Goal: Communication & Community: Answer question/provide support

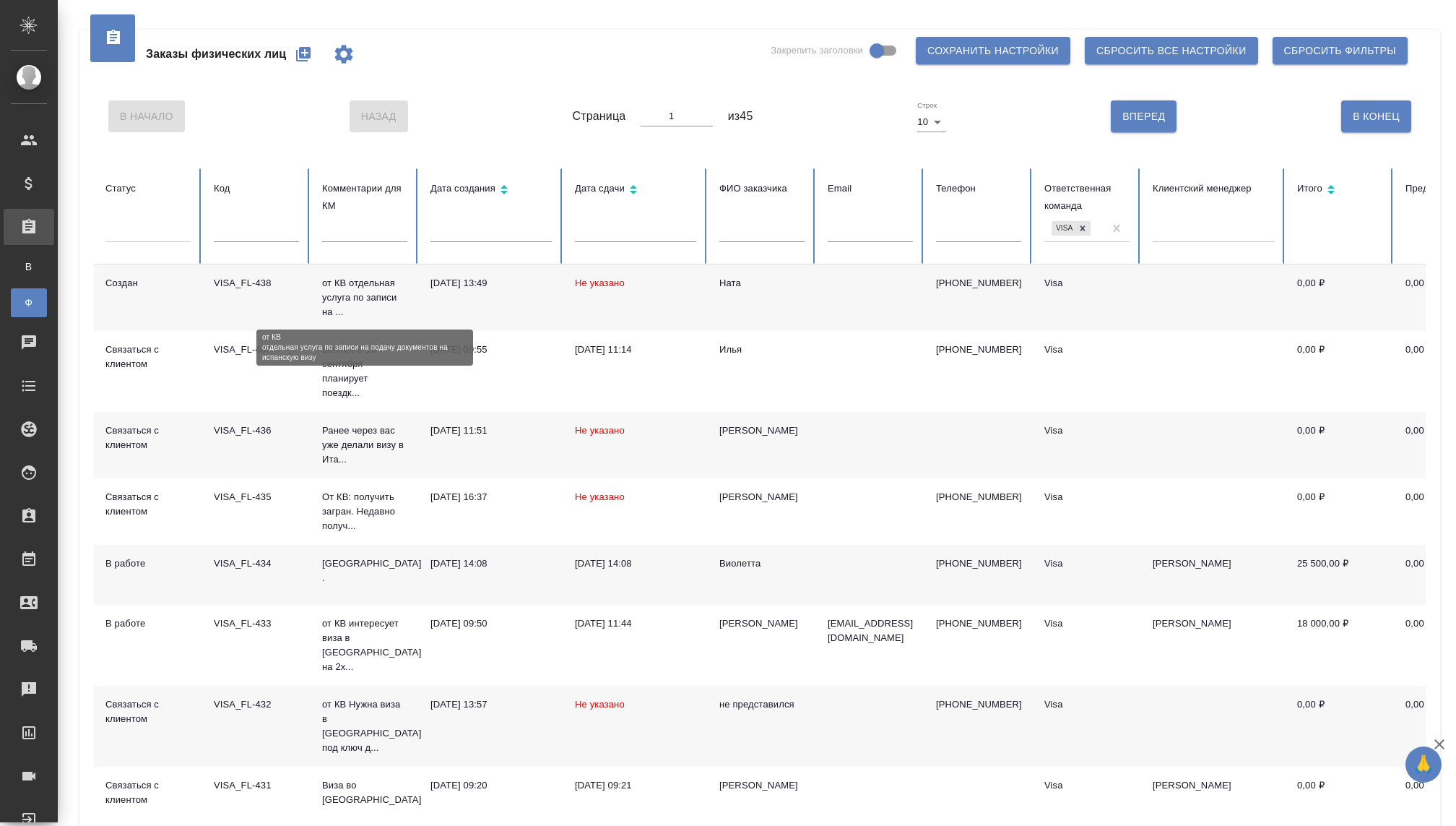
click at [359, 292] on p "от КВ отдельная услуга по записи на ..." at bounding box center [365, 297] width 86 height 43
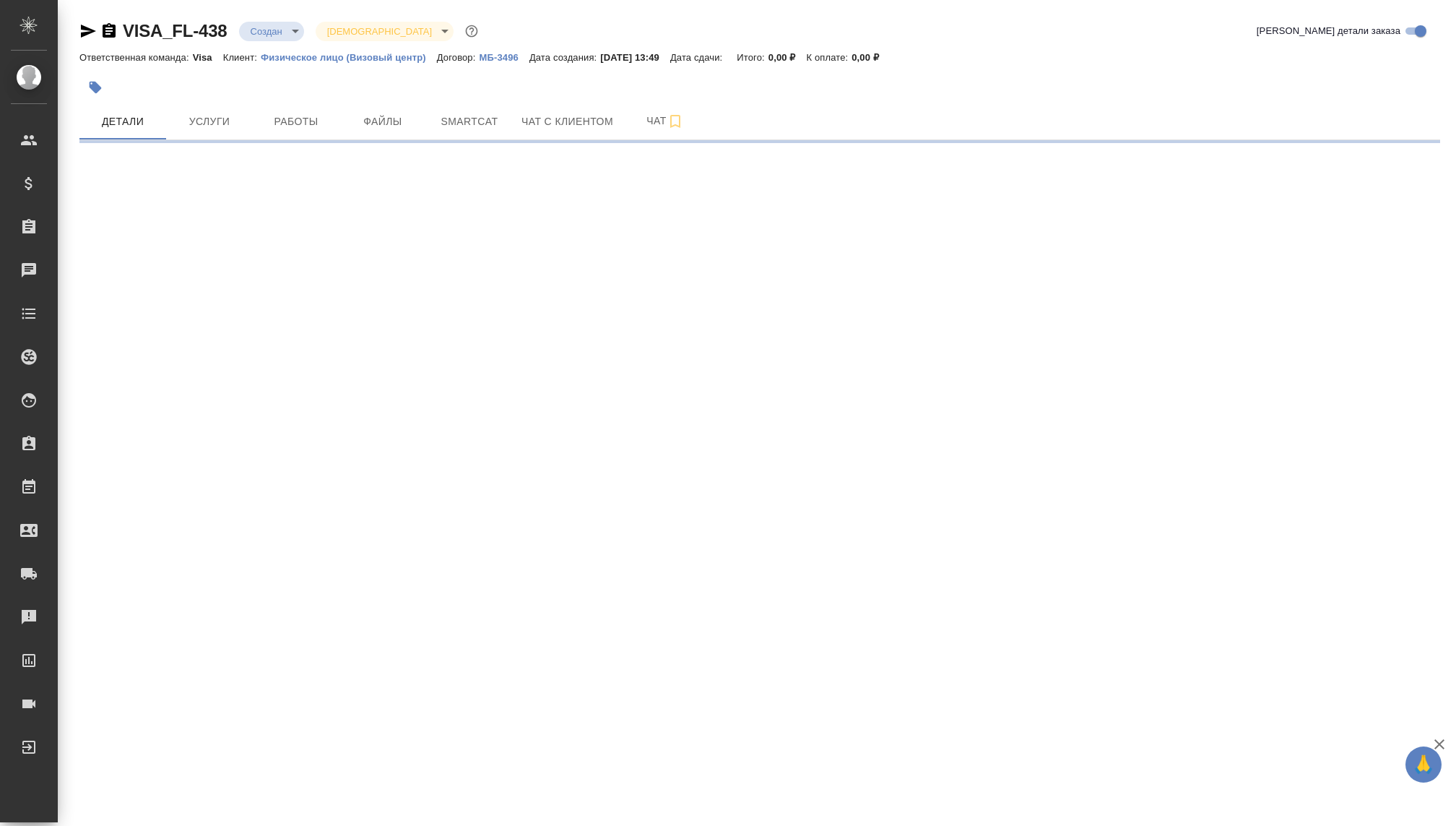
select select "RU"
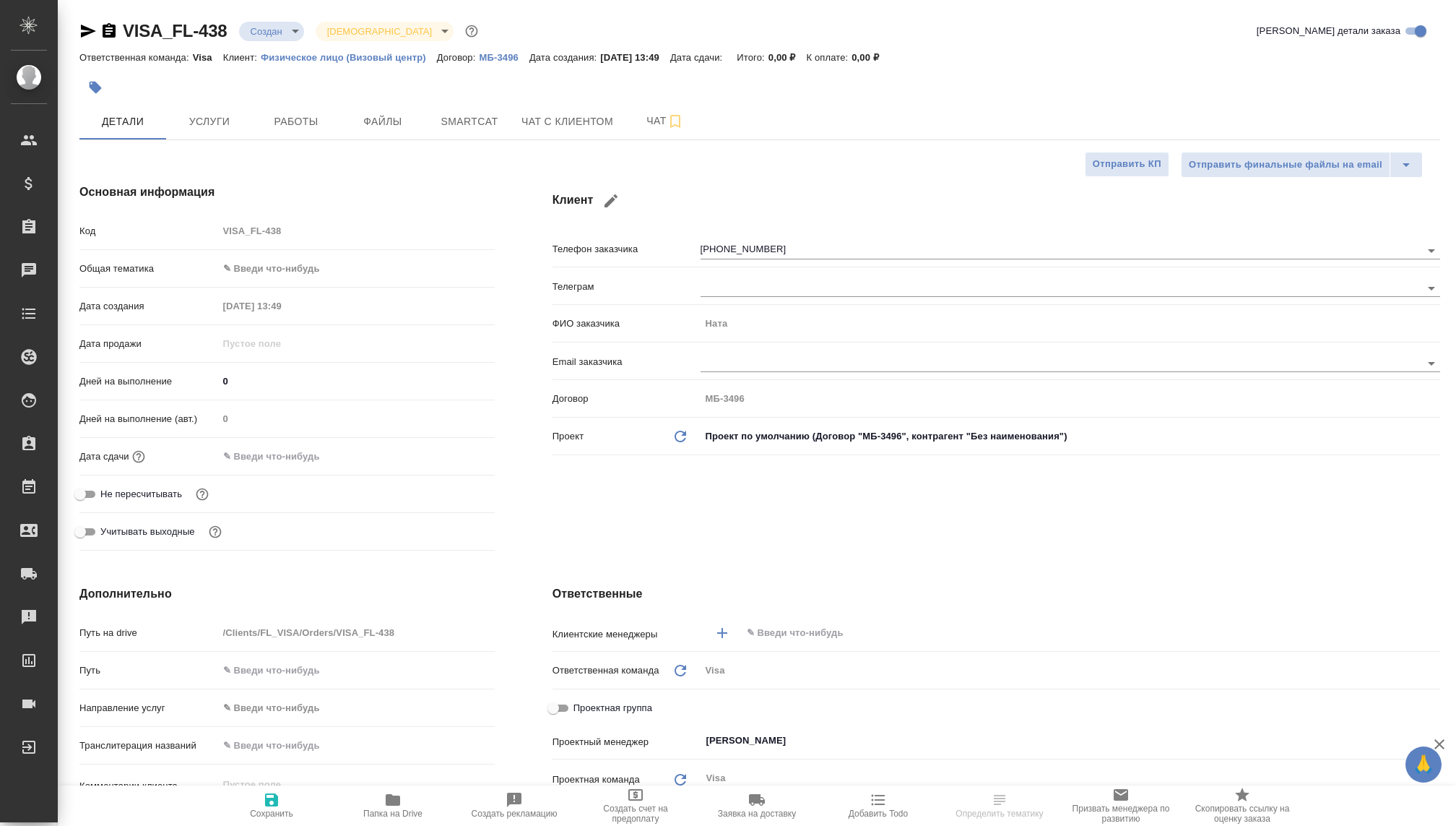
click at [276, 28] on body "🙏 .cls-1 fill:#fff; AWATERA Kovaleva Ekaterina Клиенты Спецификации Заказы Чаты…" at bounding box center [728, 413] width 1456 height 826
type textarea "x"
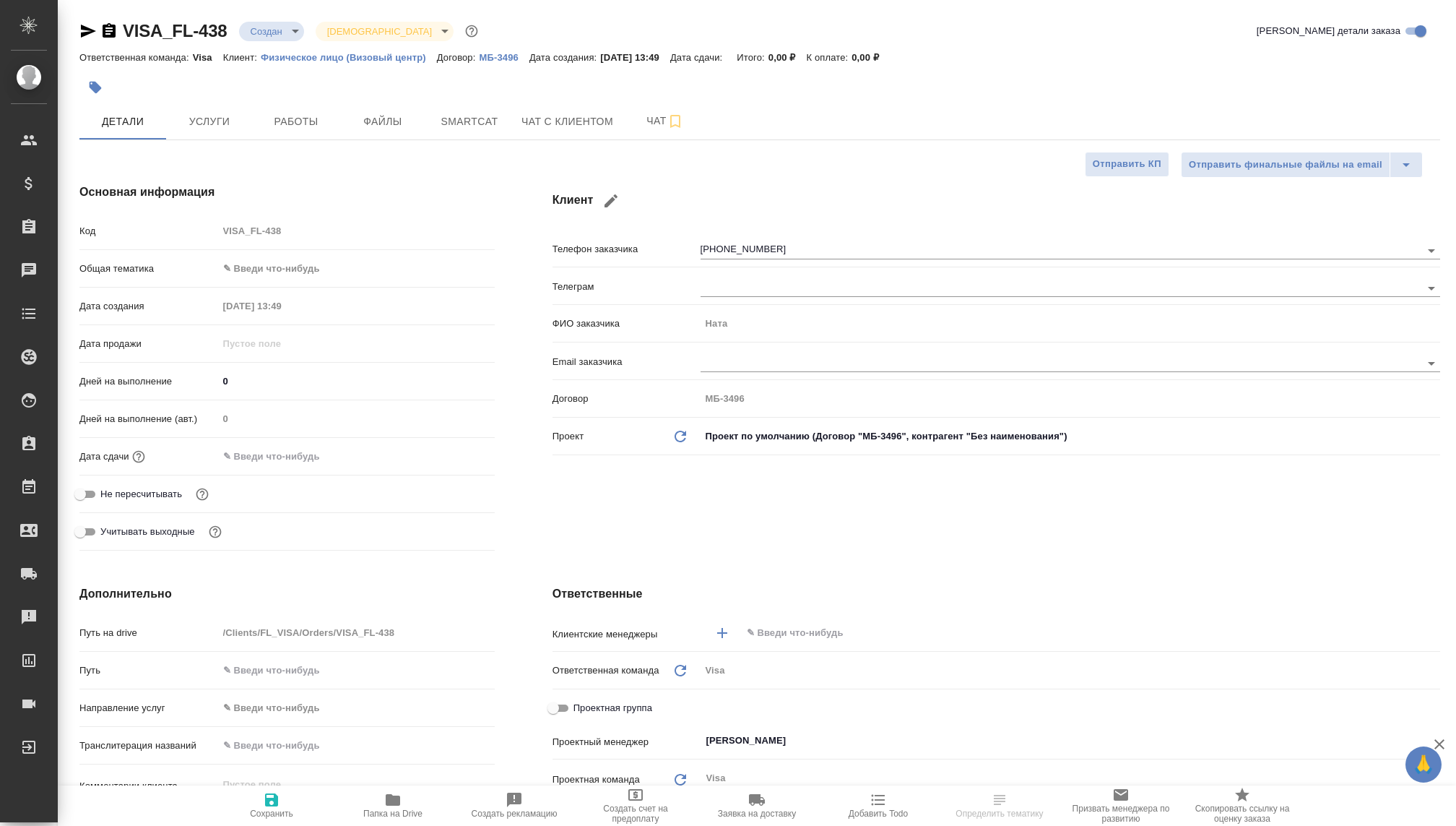
type textarea "x"
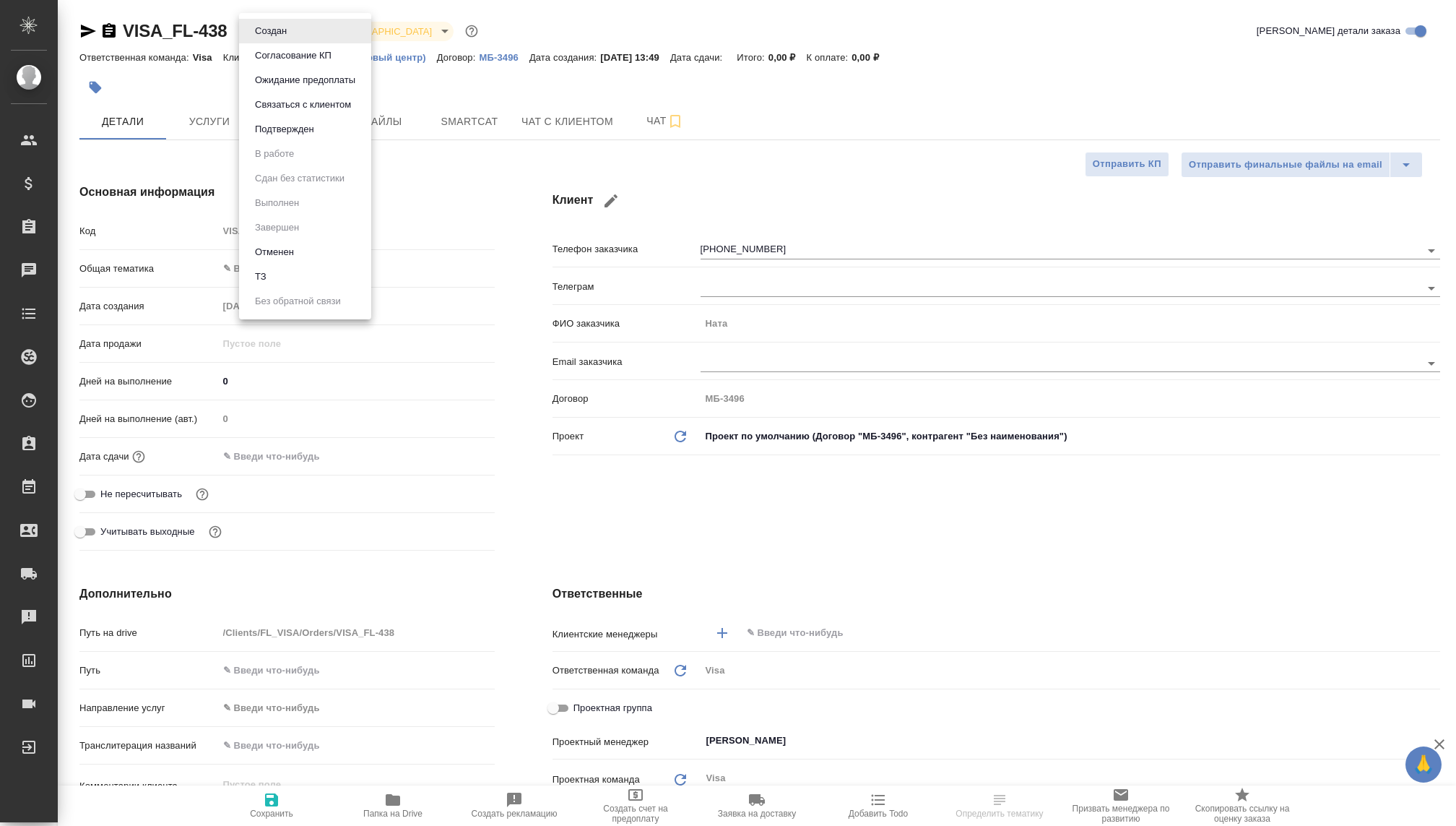
click at [291, 39] on button "Связаться с клиентом" at bounding box center [271, 31] width 40 height 16
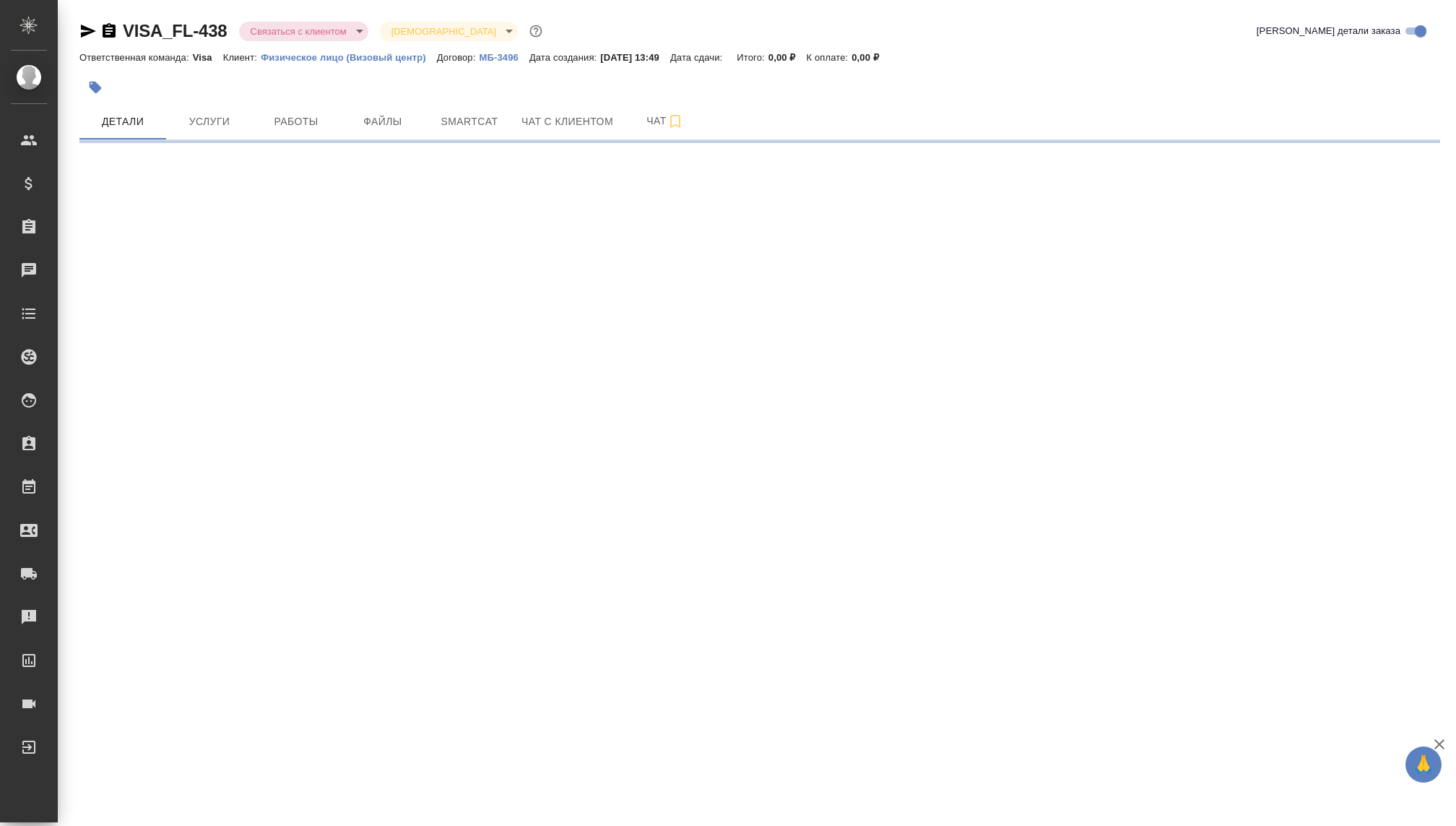
select select "RU"
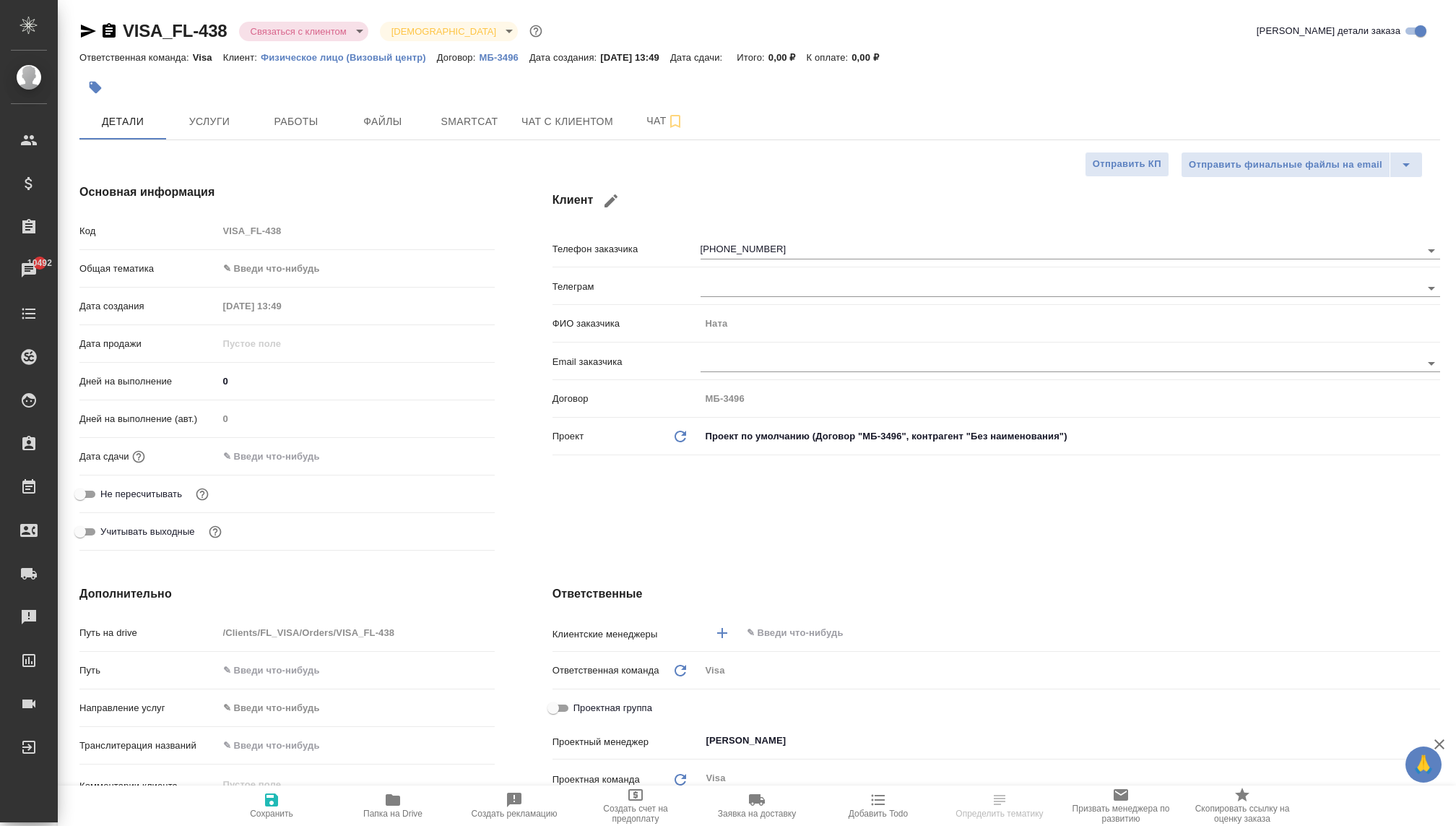
select select "RU"
type textarea "x"
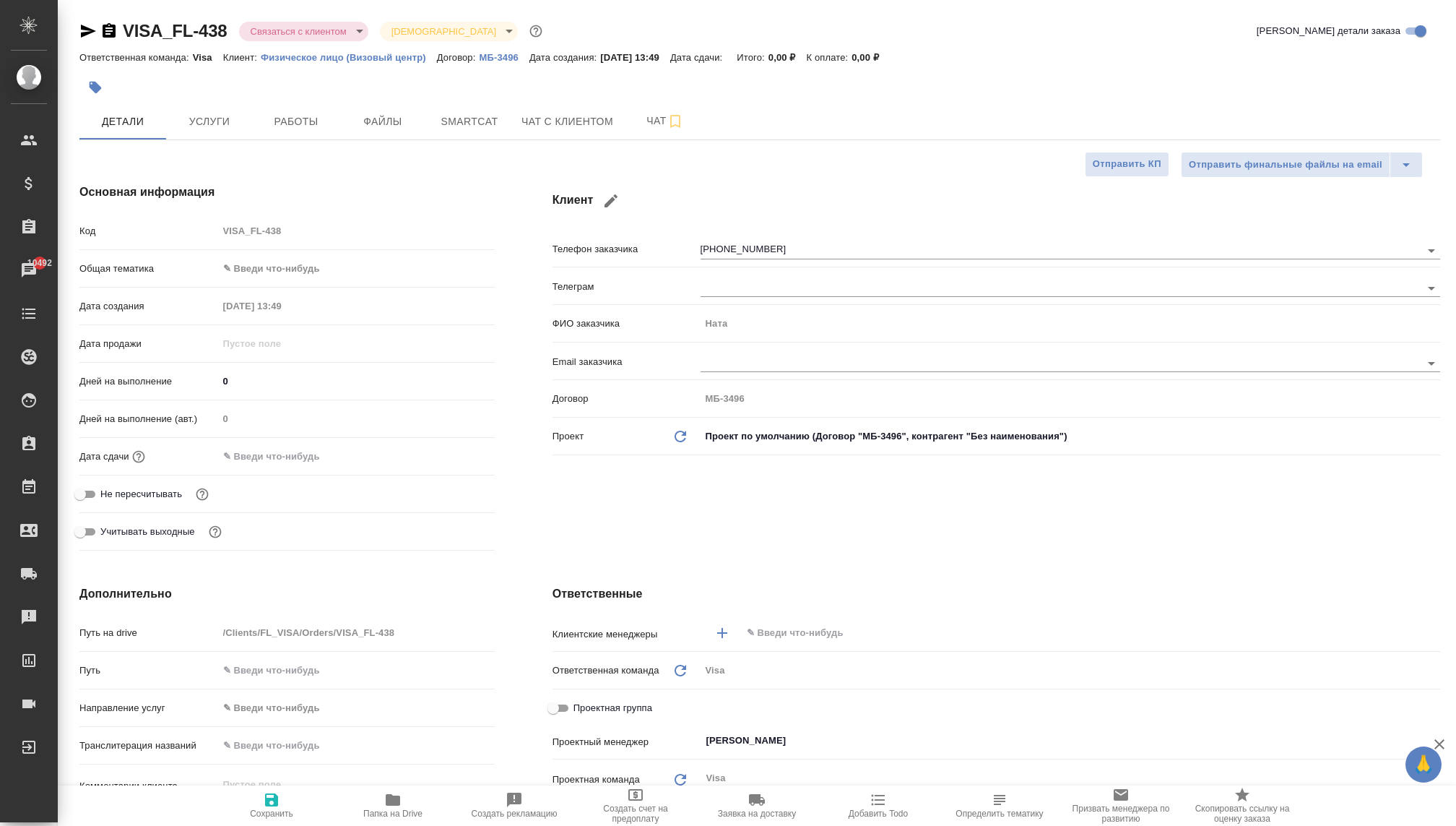
type textarea "x"
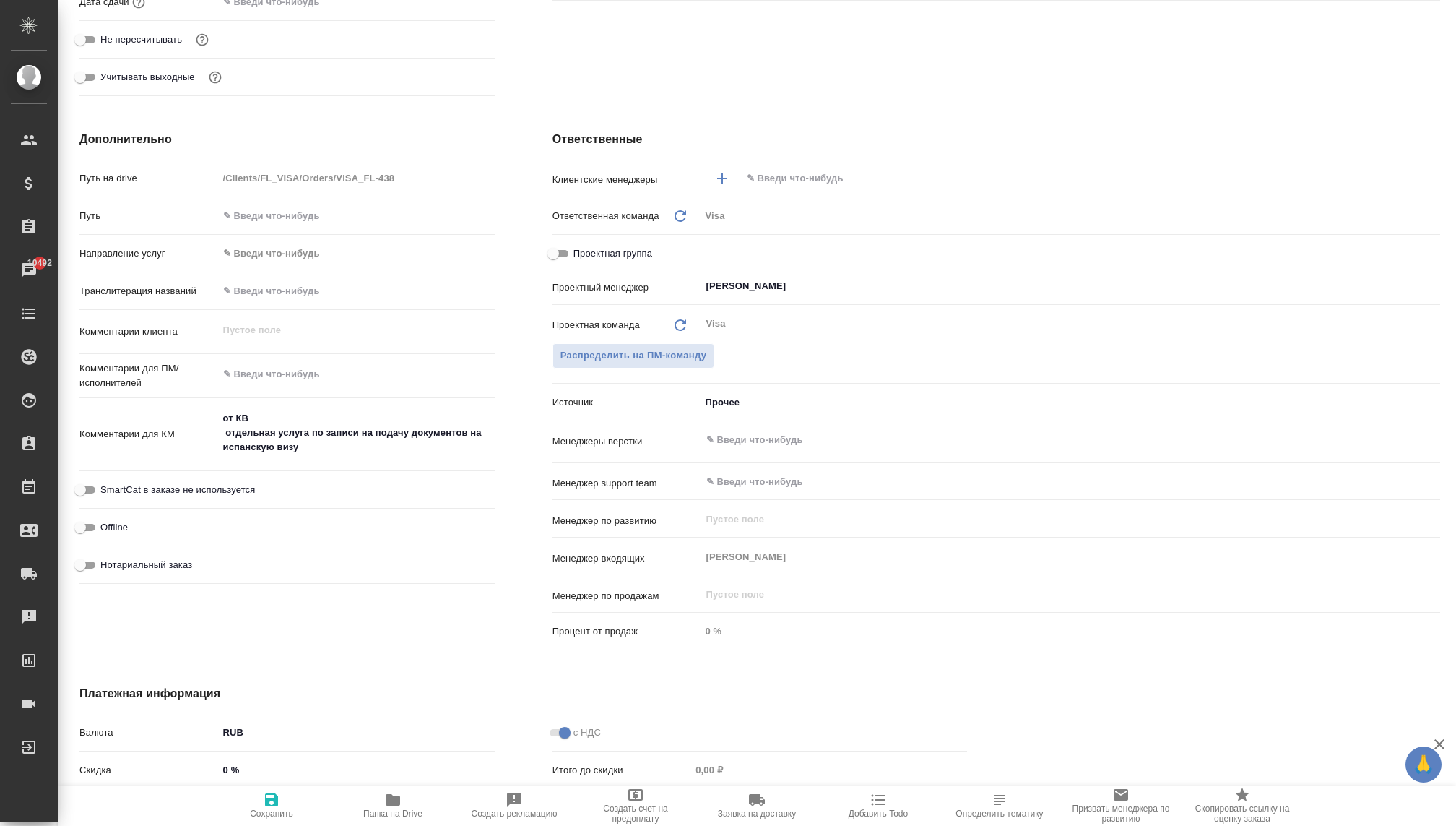
scroll to position [486, 0]
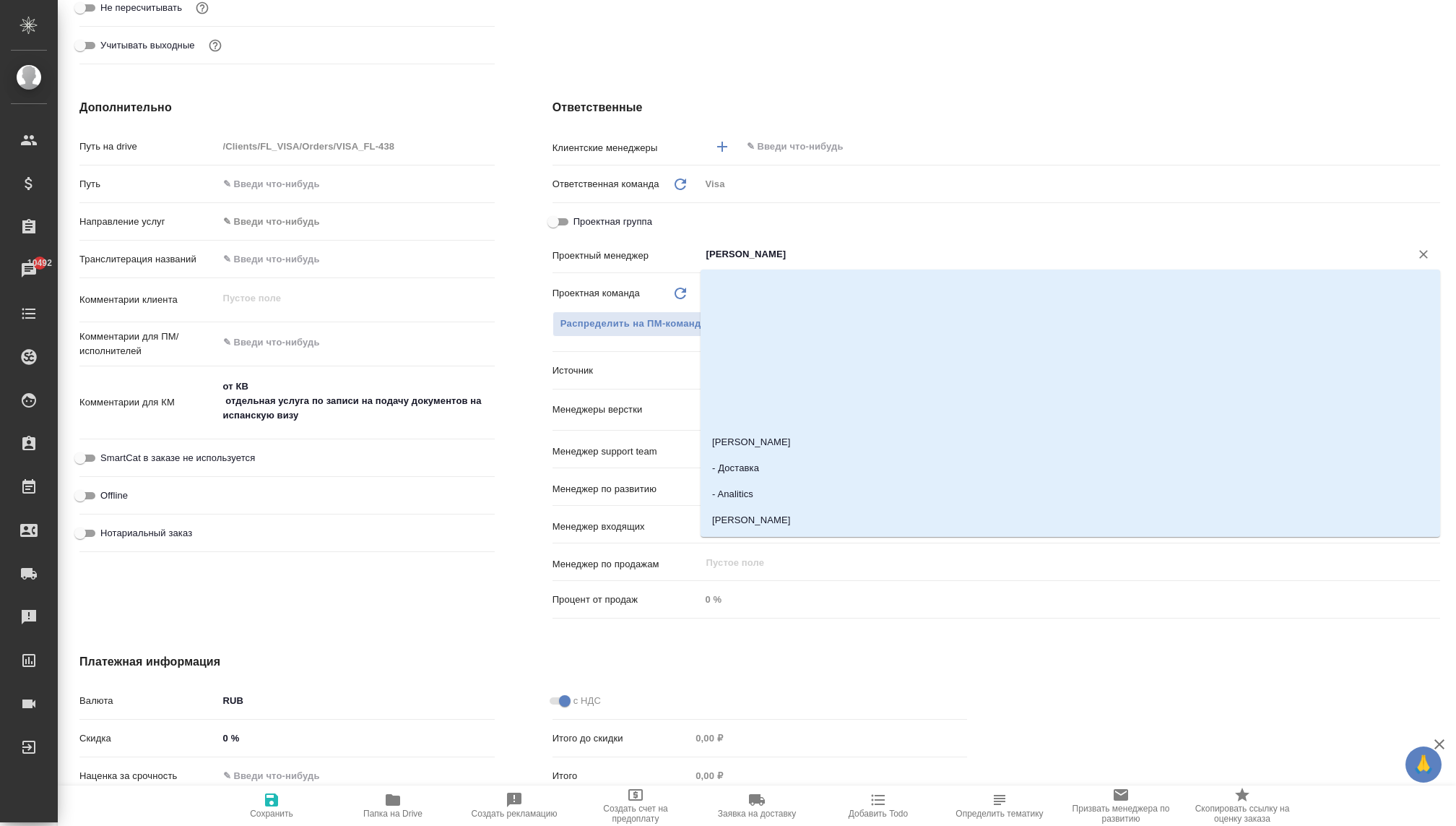
click at [768, 252] on input "Раднаева Саяна" at bounding box center [1046, 254] width 683 height 17
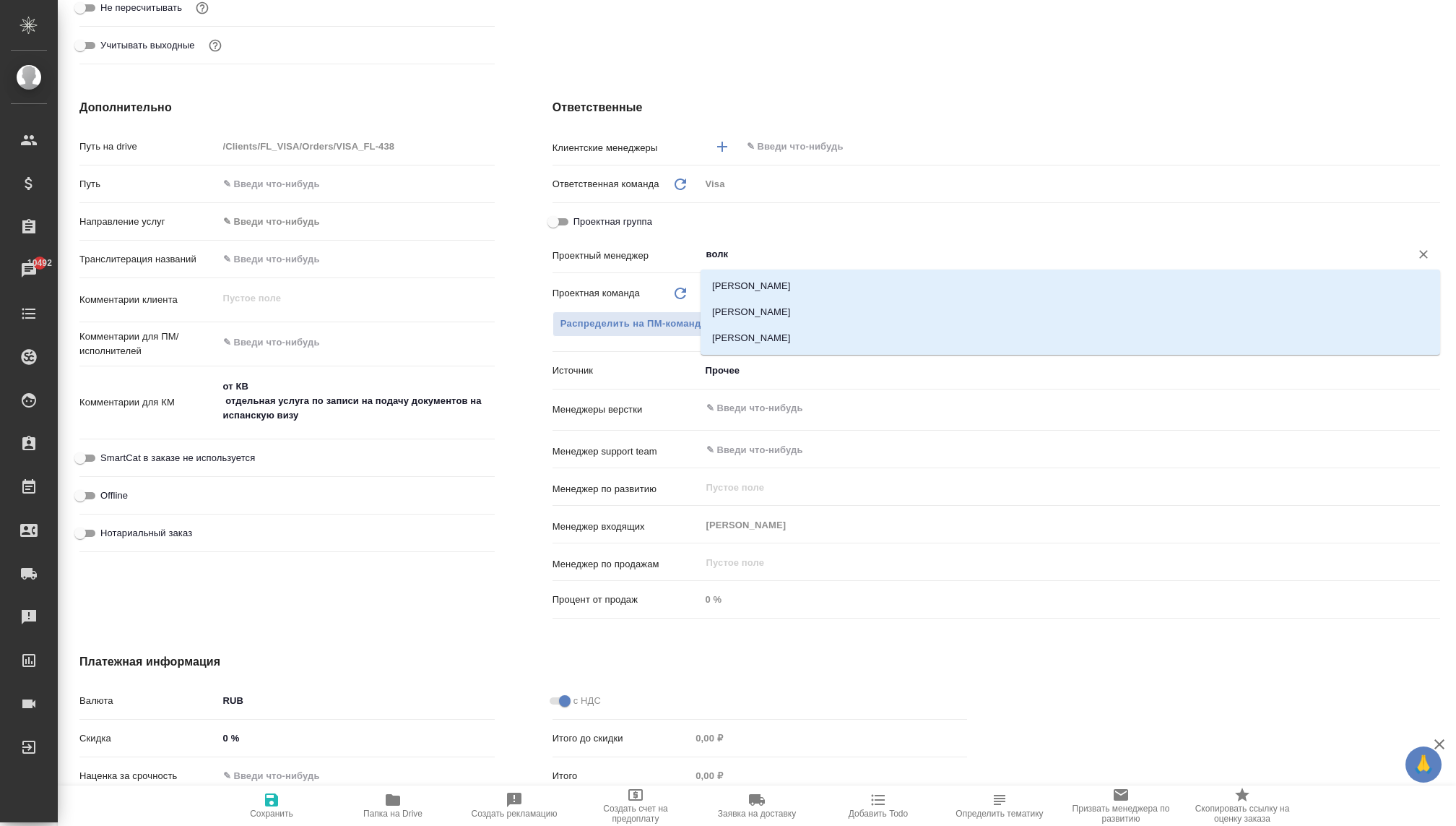
type input "волко"
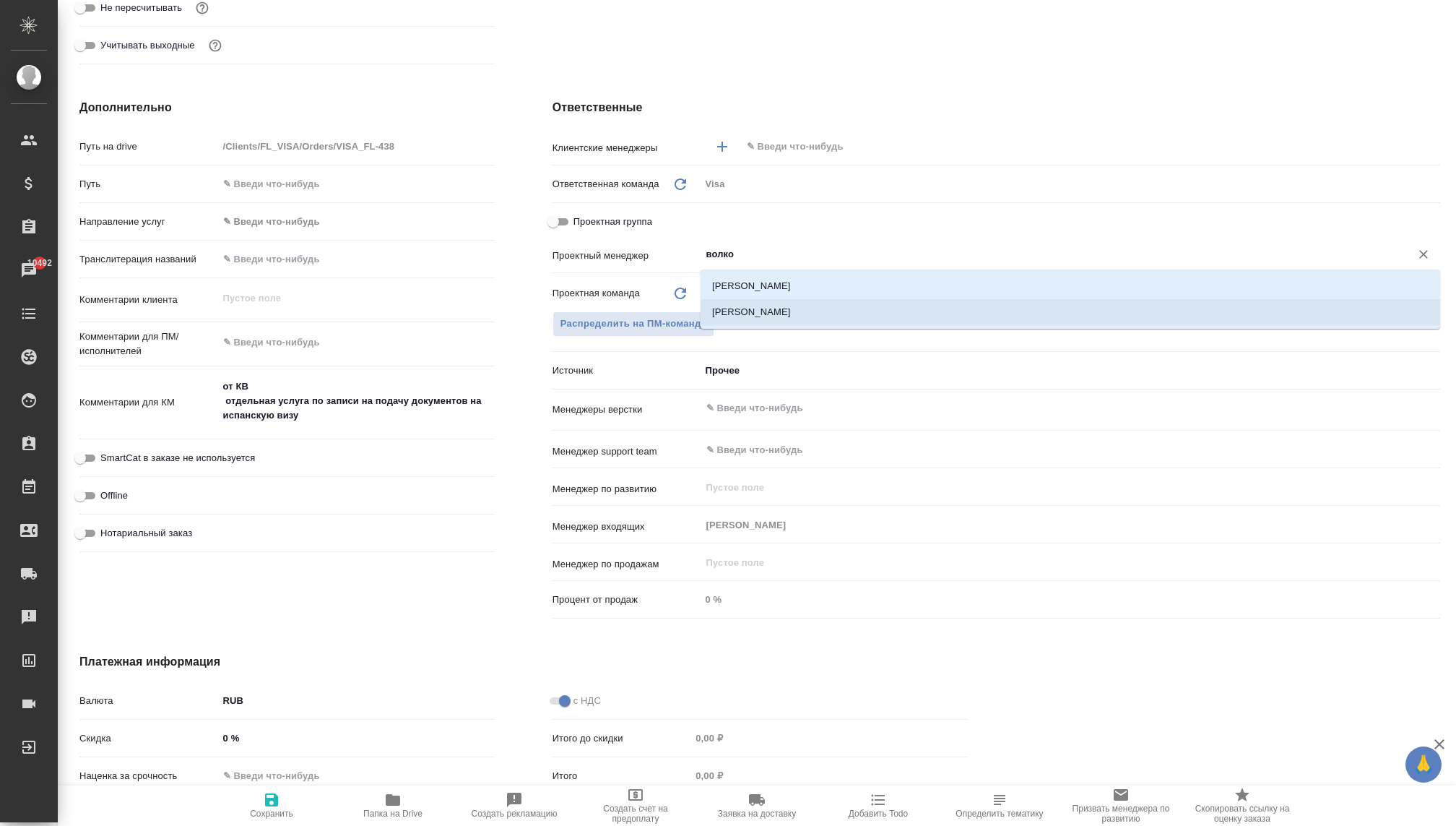
click at [759, 302] on li "Волкова Кристина" at bounding box center [1071, 312] width 740 height 26
type textarea "x"
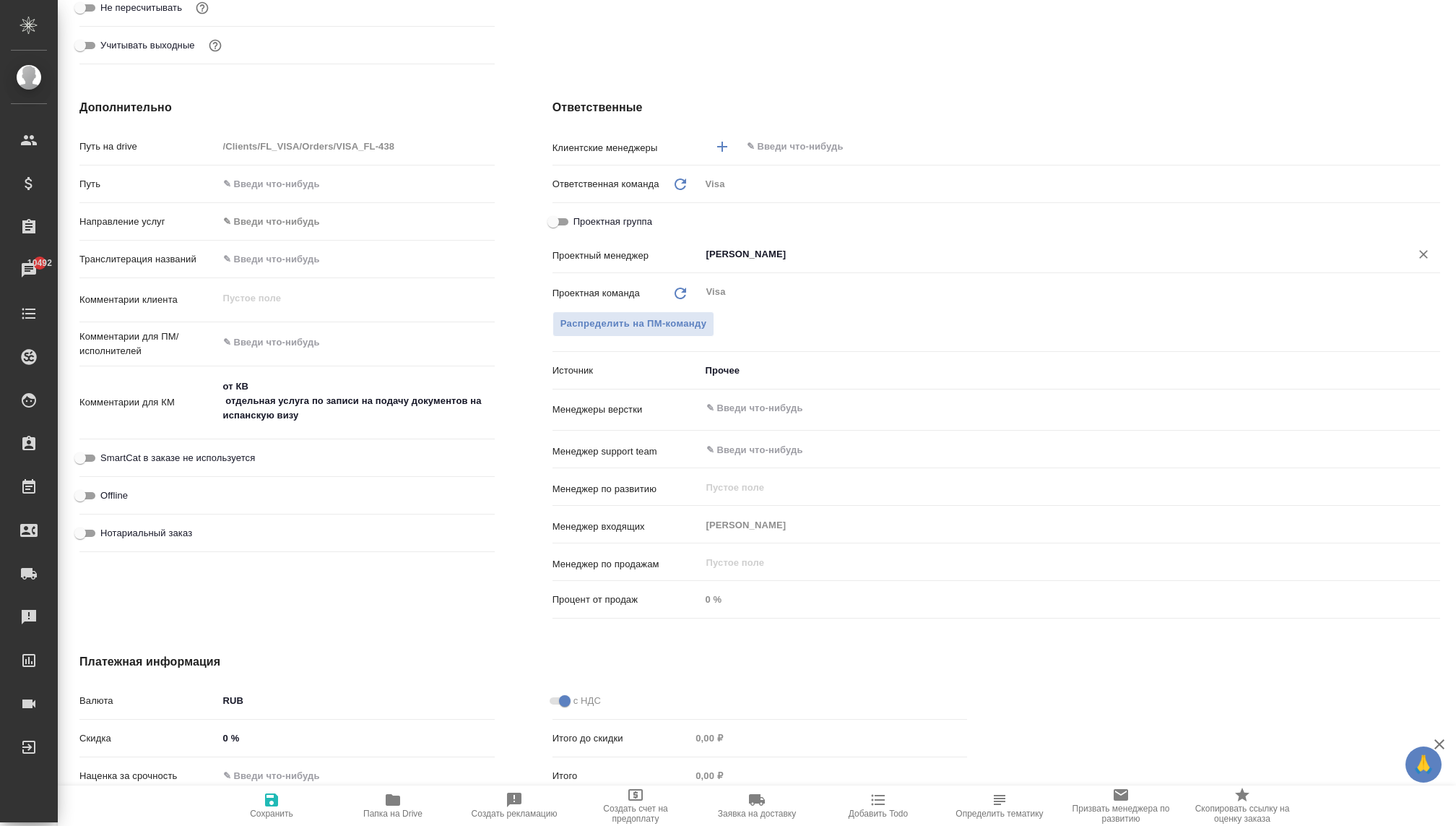
type input "Волкова Кристина"
click at [779, 142] on input "text" at bounding box center [1066, 146] width 642 height 17
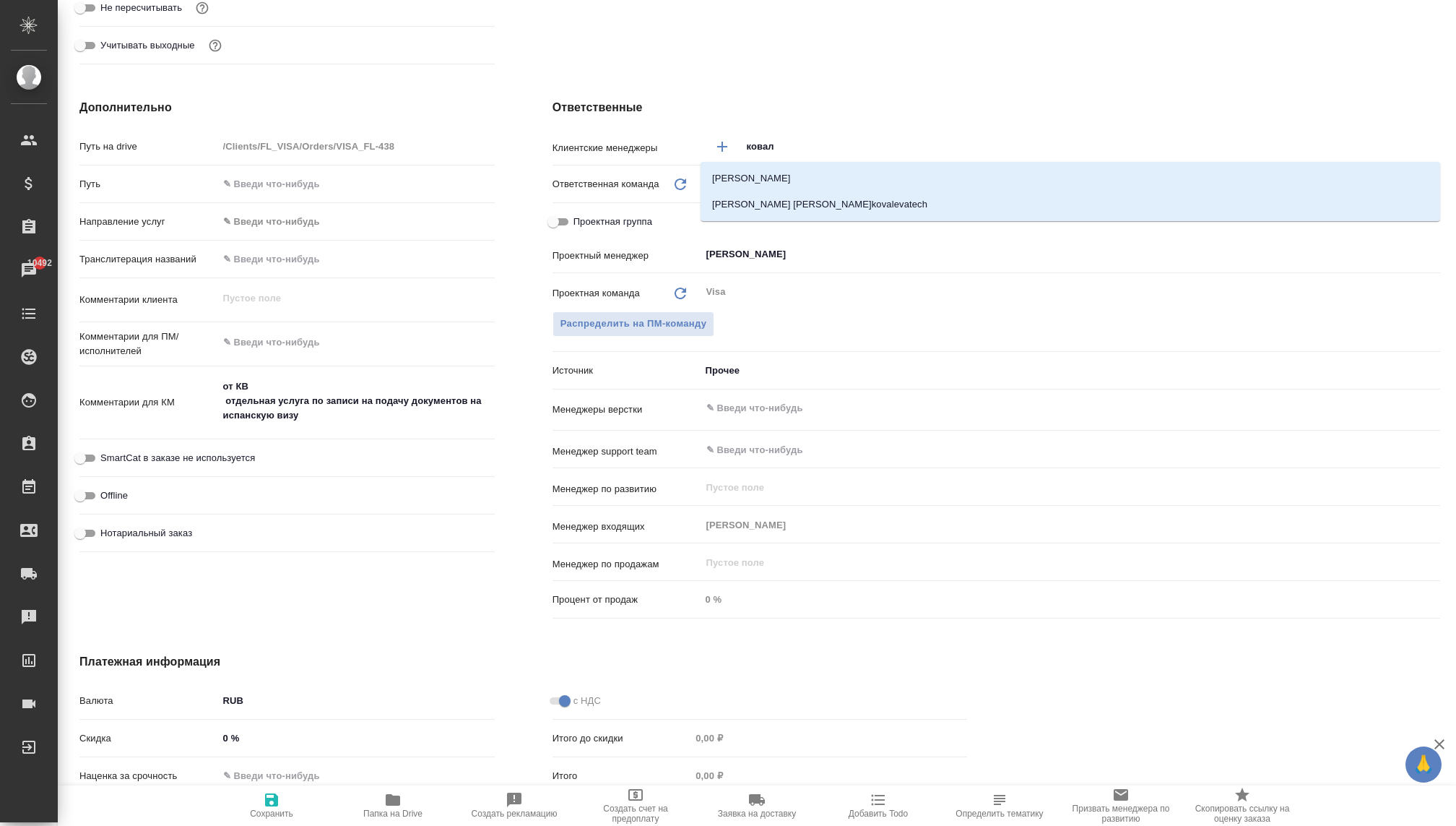
type input "ковале"
click at [765, 164] on div "Ковалева Екатерина Ковалева_Тех Елена e.kovalevatech" at bounding box center [1071, 192] width 740 height 60
click at [765, 176] on li "[PERSON_NAME] [PERSON_NAME]" at bounding box center [1071, 178] width 740 height 26
type textarea "x"
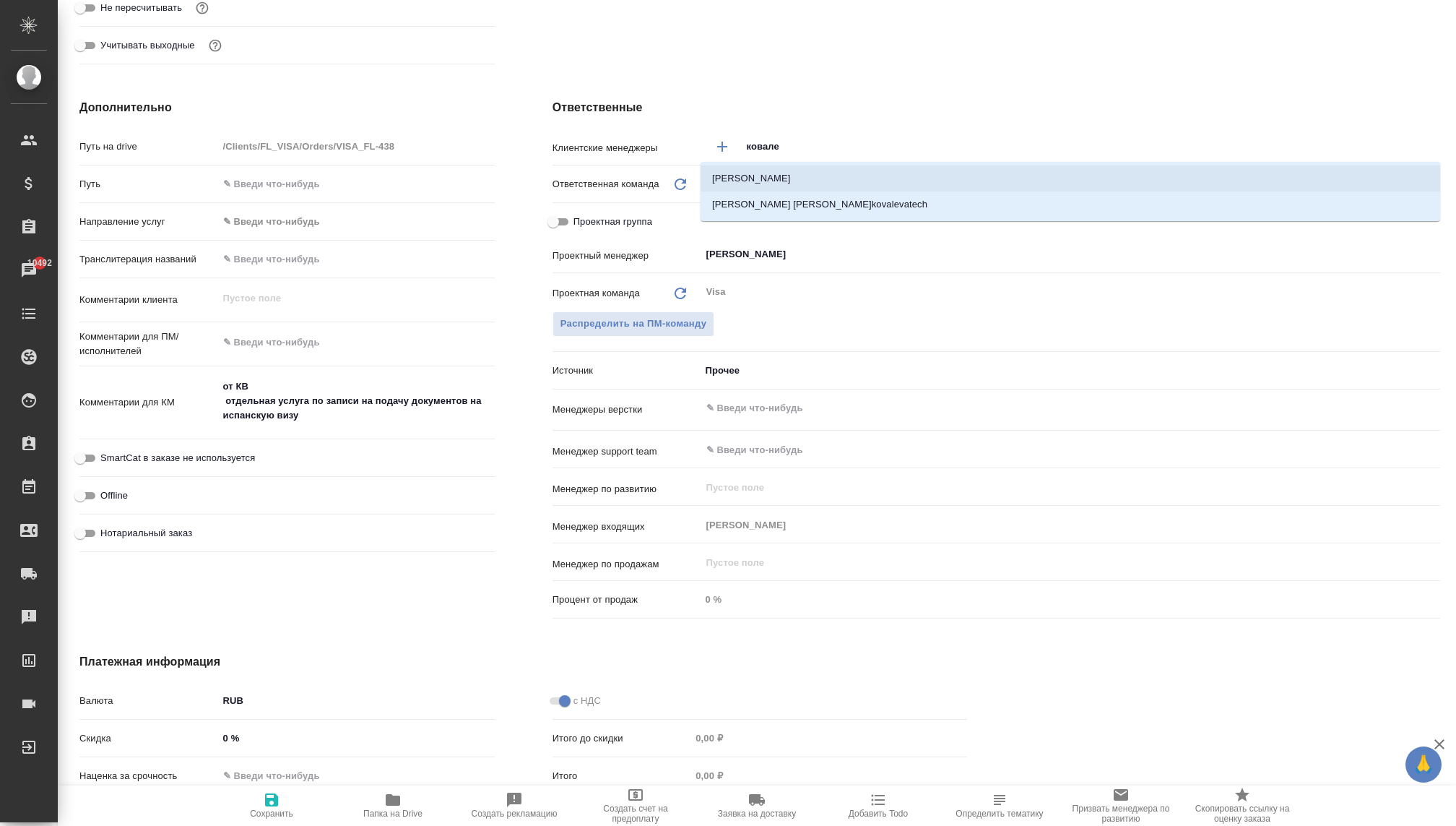
type textarea "x"
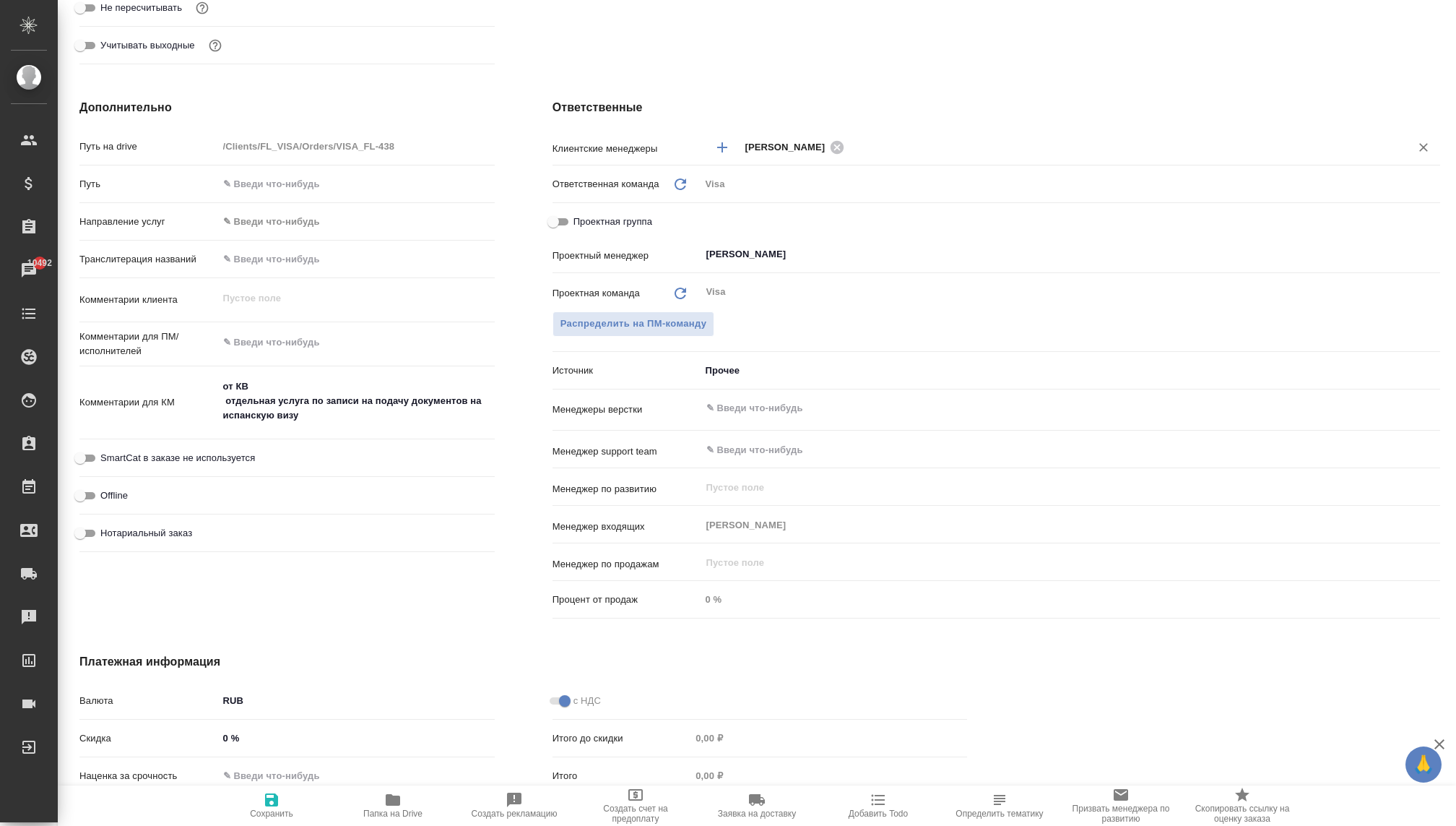
click at [727, 380] on body "🙏 .cls-1 fill:#fff; AWATERA Kovaleva Ekaterina Клиенты Спецификации Заказы 1049…" at bounding box center [728, 413] width 1456 height 826
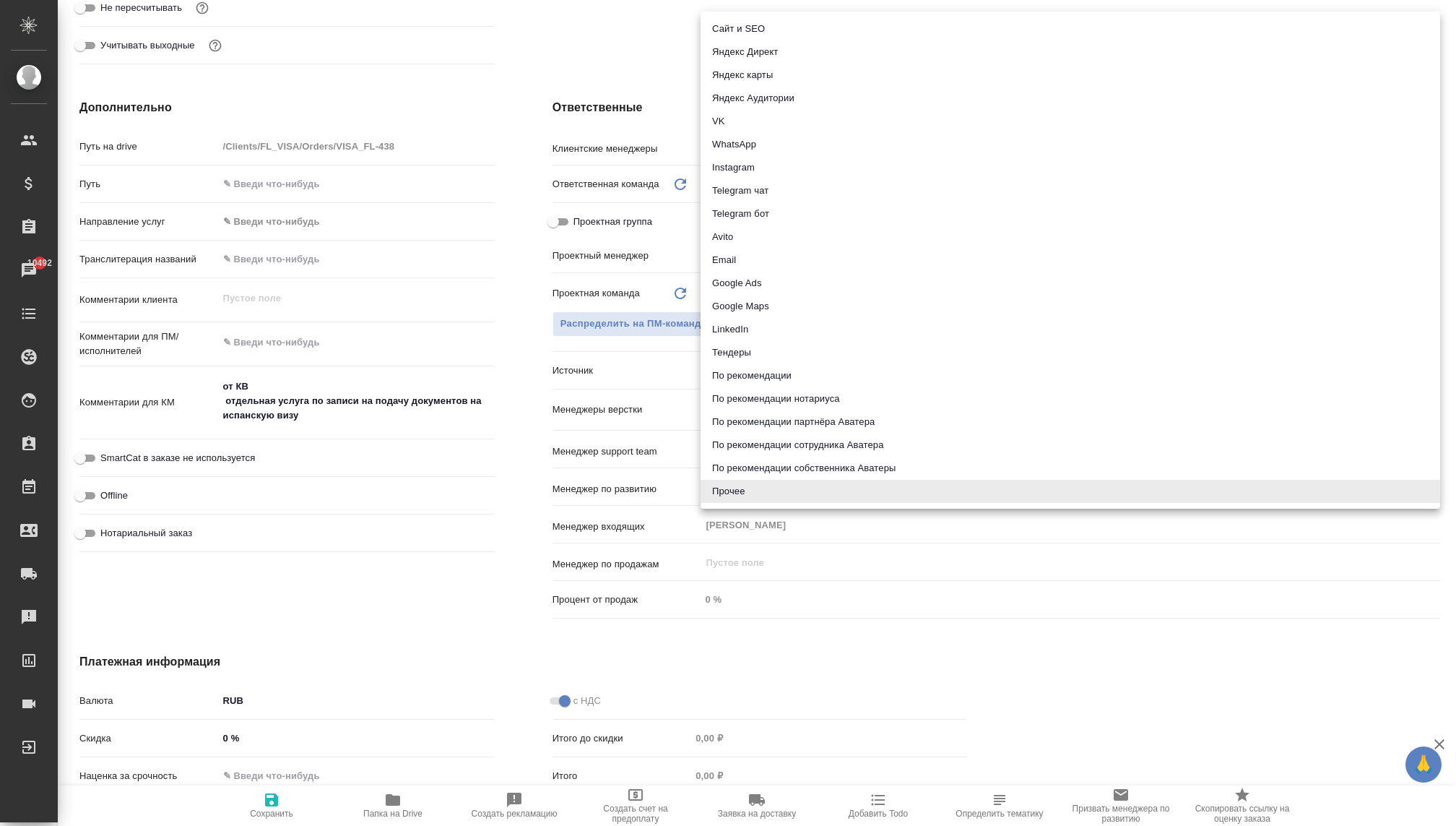
click at [759, 192] on li "Telegram чат" at bounding box center [1071, 191] width 740 height 23
type textarea "x"
type input "telegram"
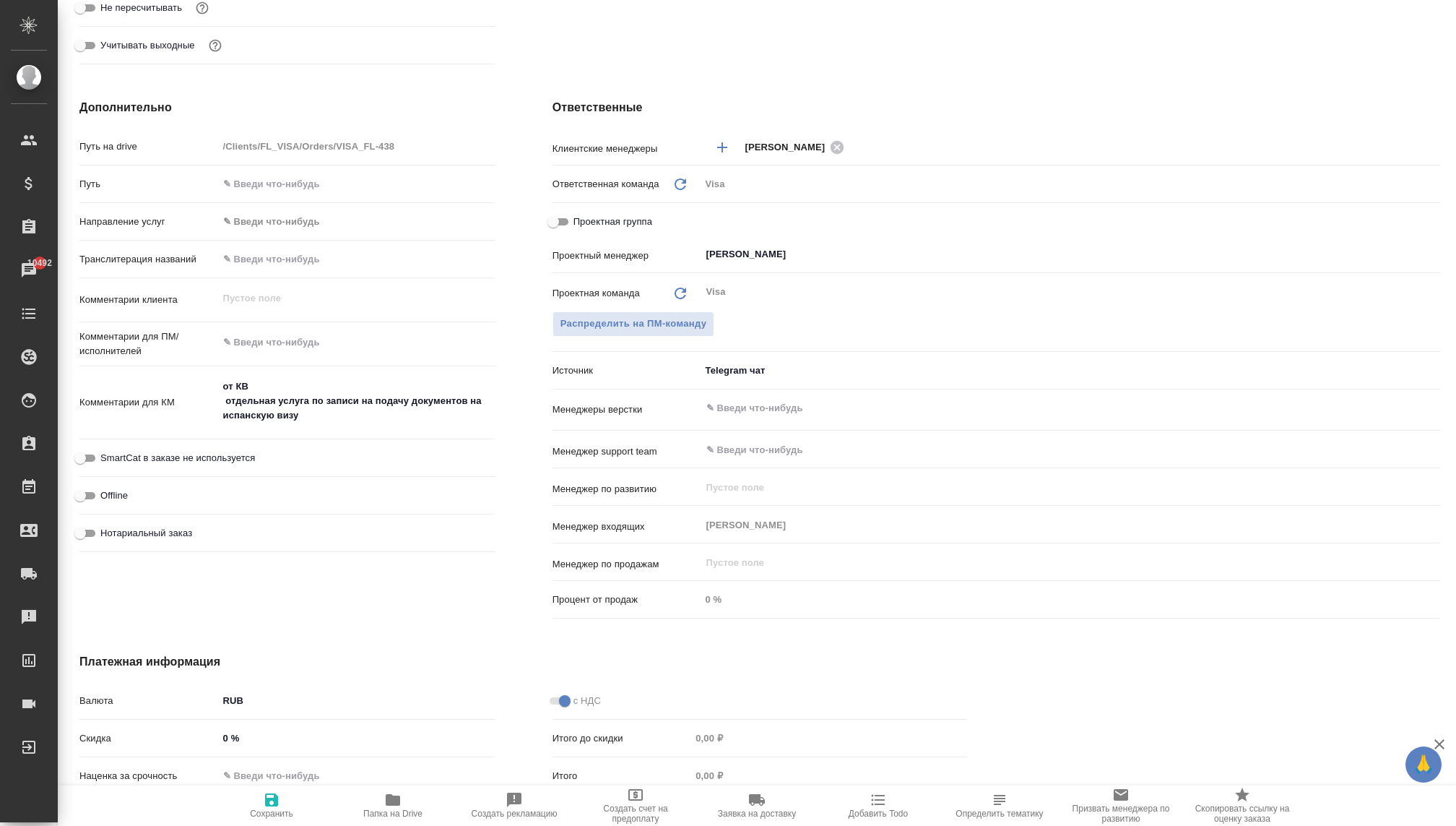
click at [727, 374] on body "🙏 .cls-1 fill:#fff; AWATERA Kovaleva Ekaterina Клиенты Спецификации Заказы 1049…" at bounding box center [728, 413] width 1456 height 826
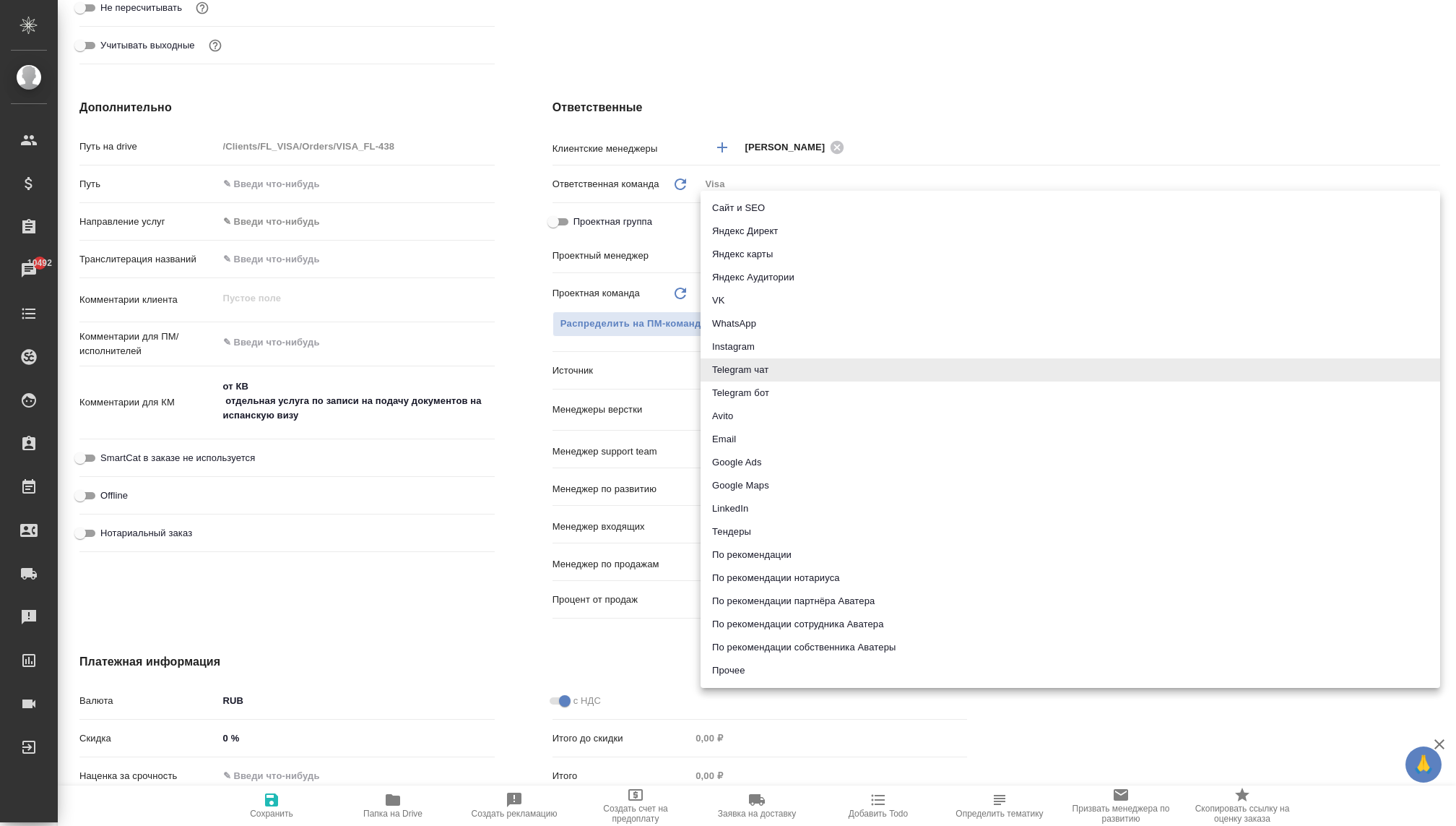
click at [725, 328] on li "WhatsApp" at bounding box center [1071, 323] width 740 height 23
type textarea "x"
type input "whatsapp"
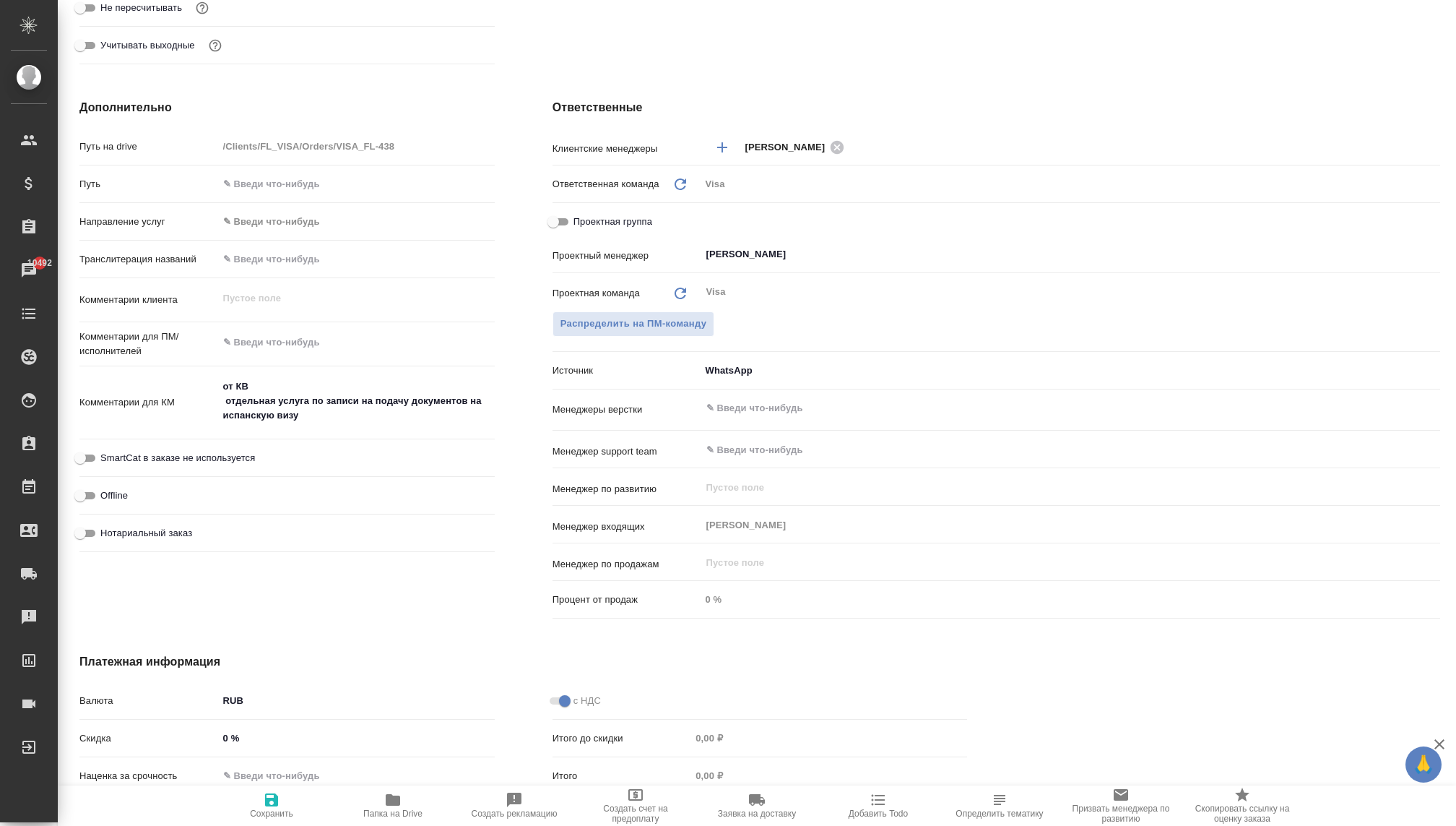
click at [278, 800] on icon "button" at bounding box center [272, 800] width 17 height 17
type textarea "x"
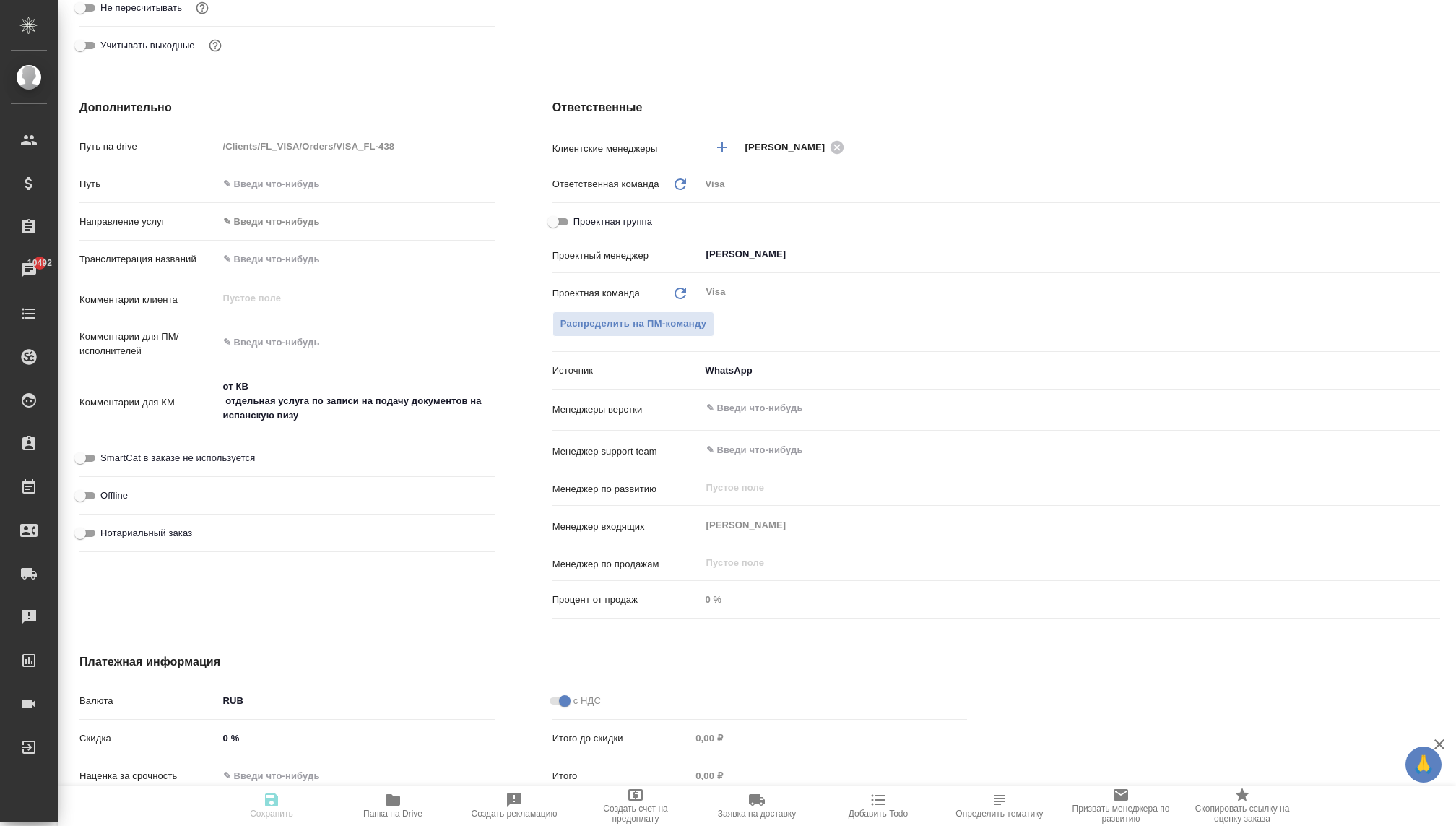
type textarea "x"
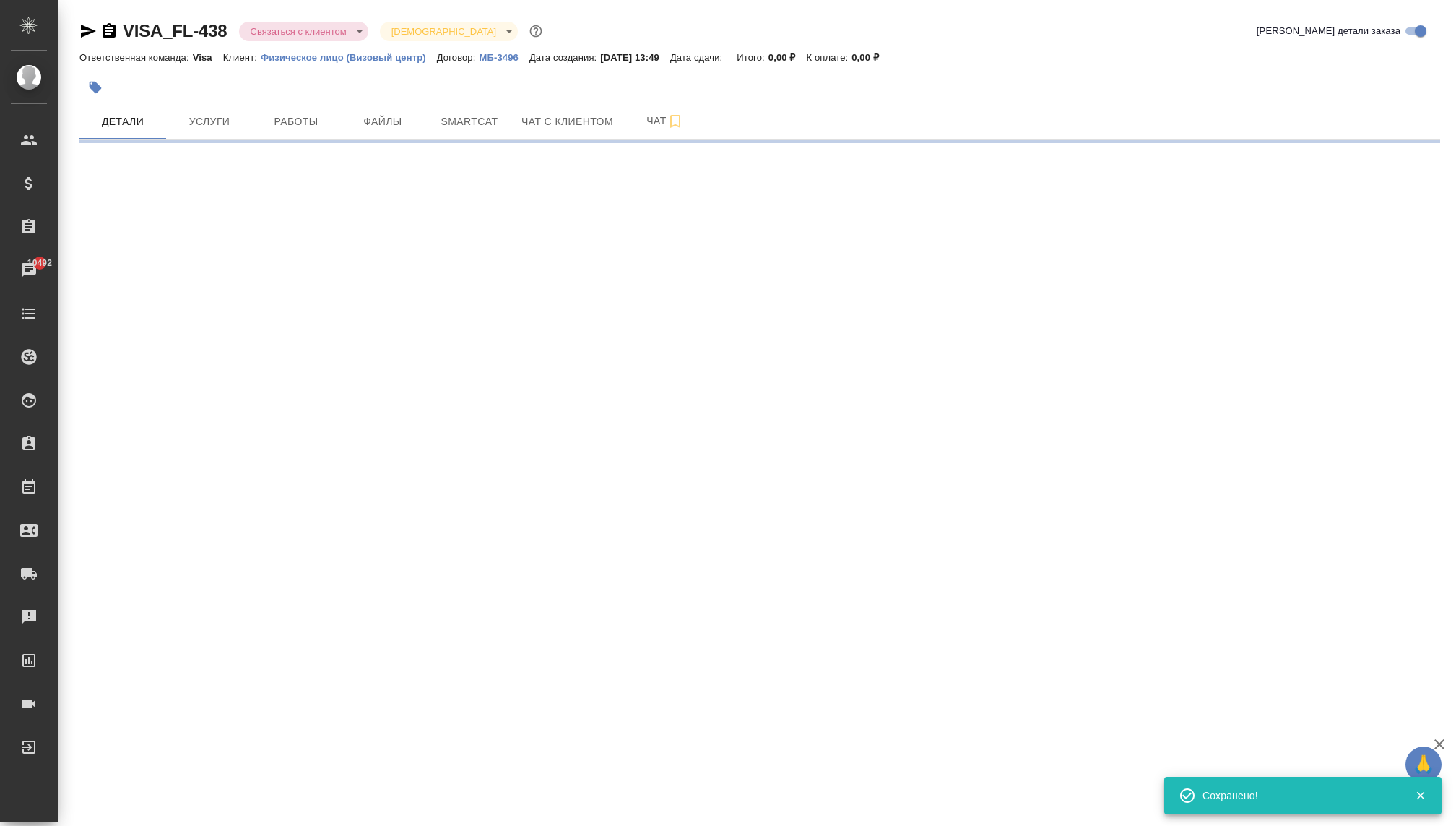
scroll to position [0, 0]
select select "RU"
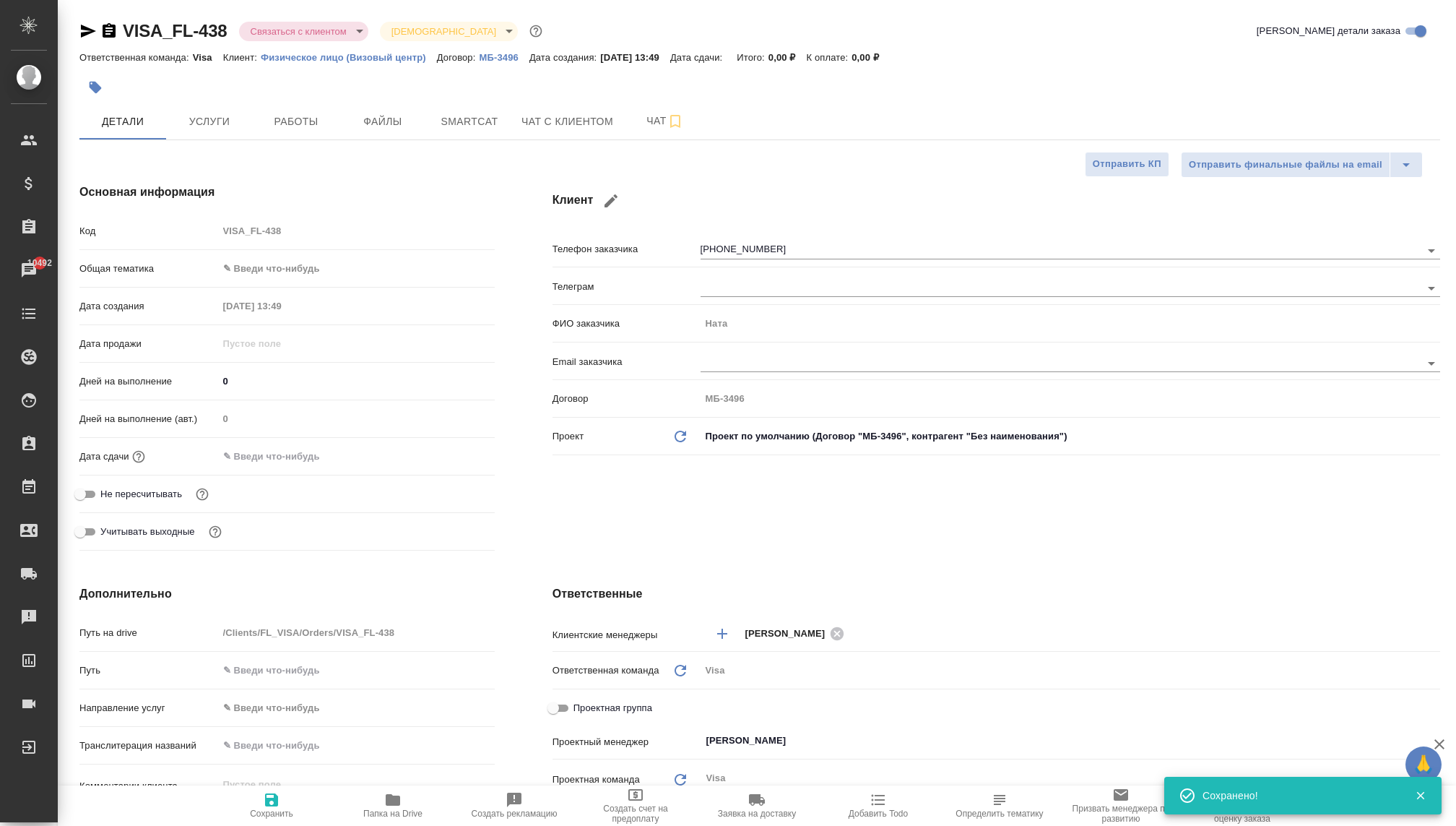
type textarea "x"
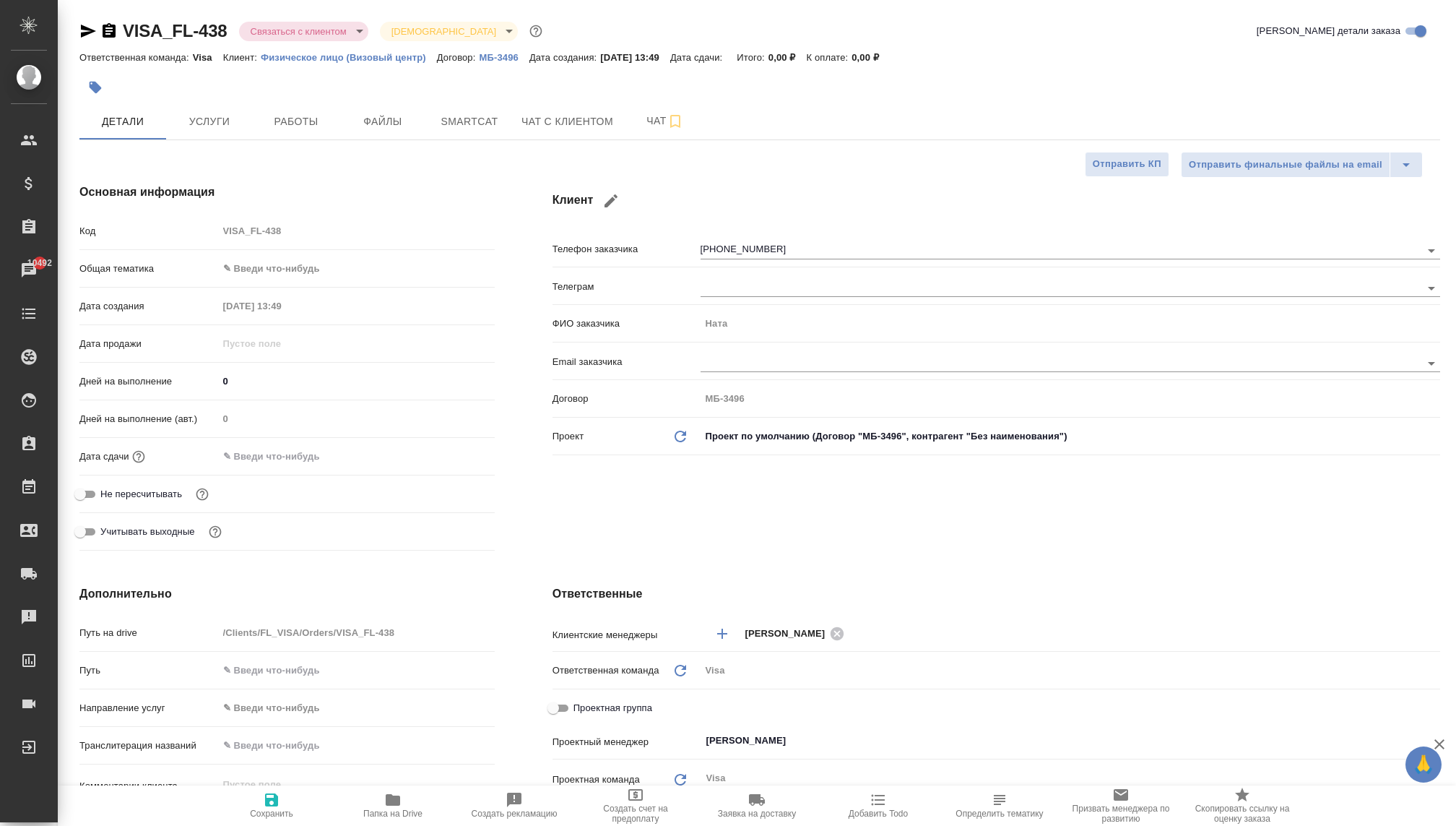
type textarea "x"
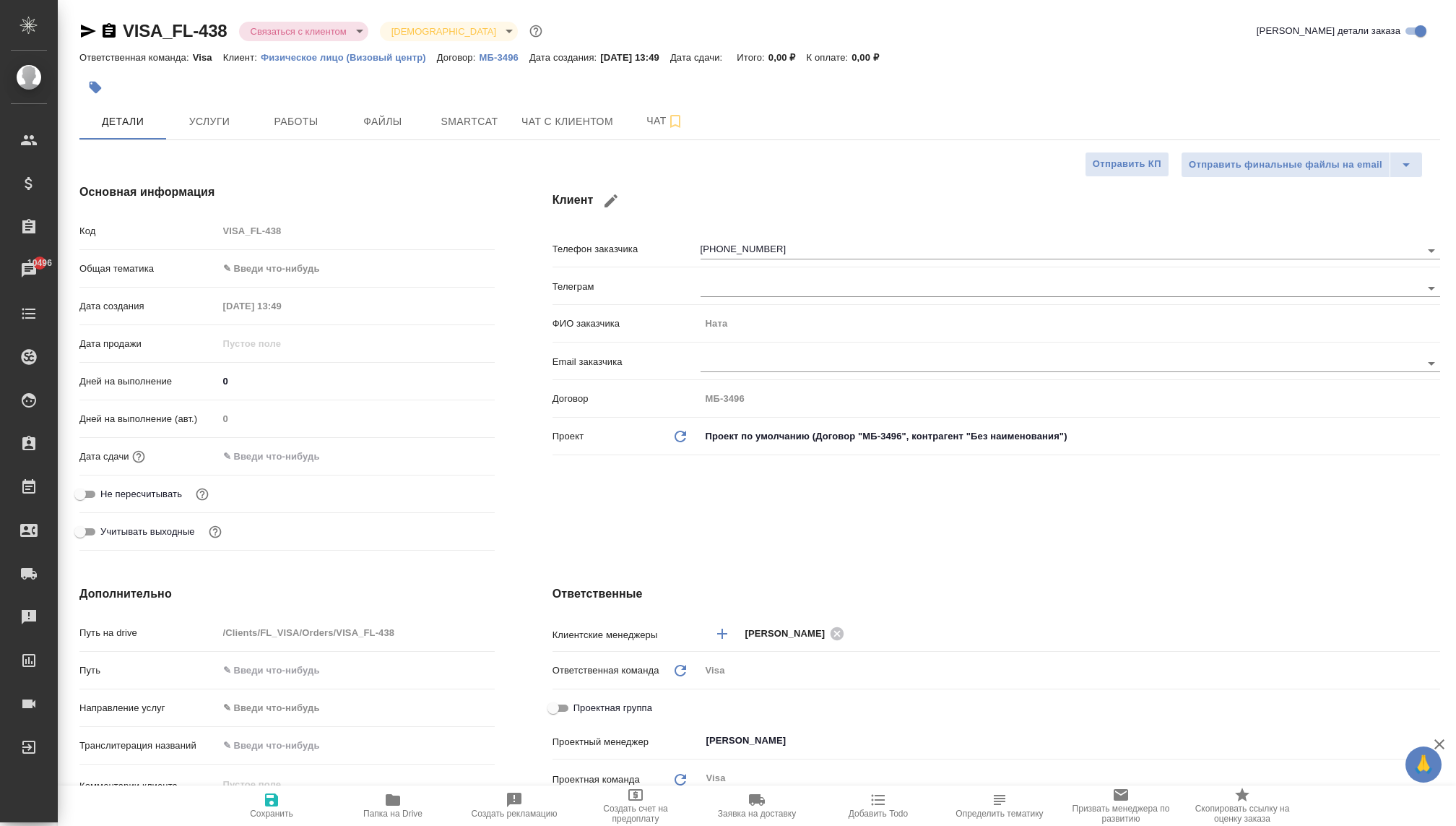
type textarea "x"
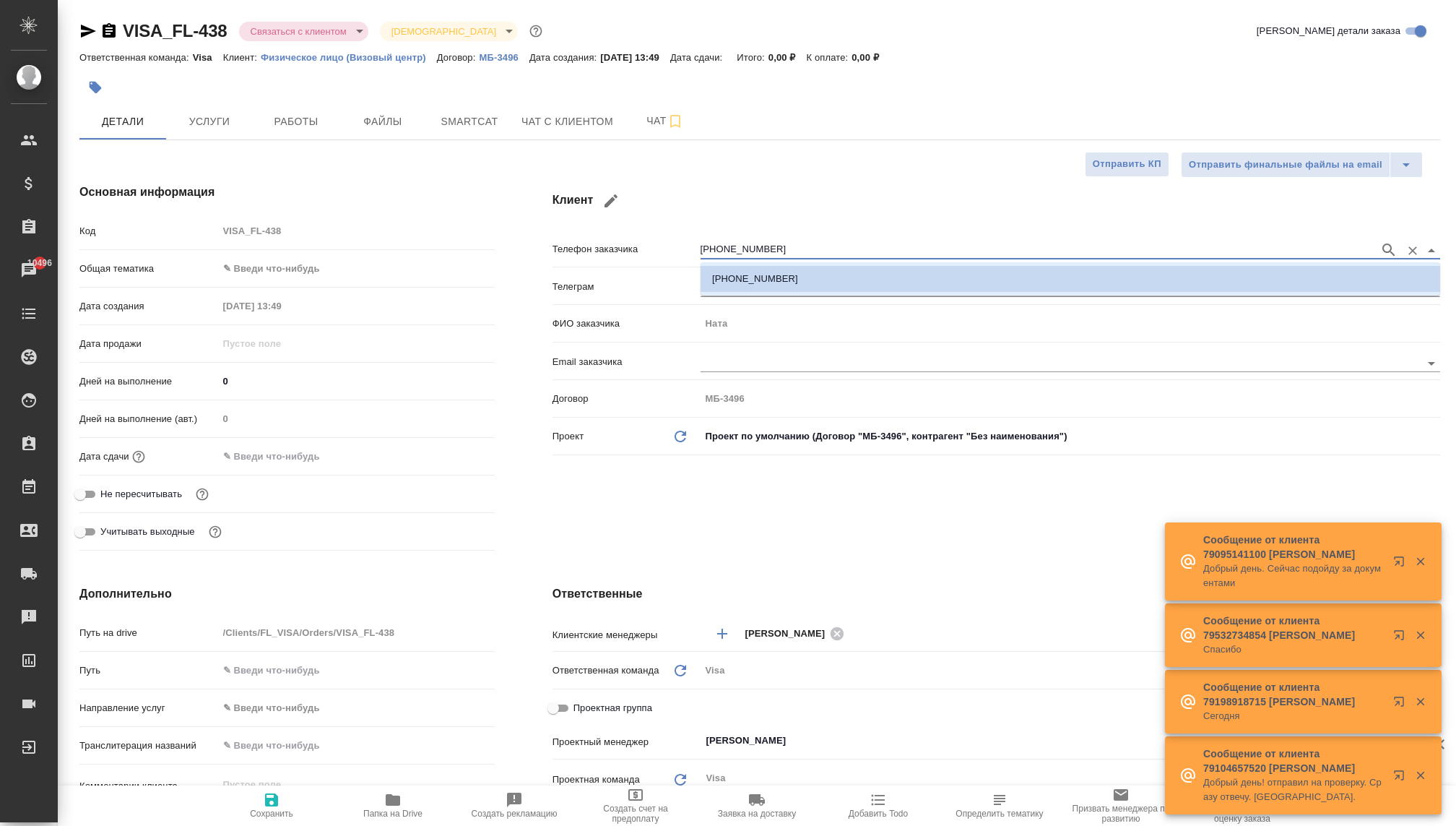
drag, startPoint x: 778, startPoint y: 246, endPoint x: 631, endPoint y: 245, distance: 147.0
click at [632, 245] on div "Телефон заказчика +79263426769" at bounding box center [997, 248] width 888 height 25
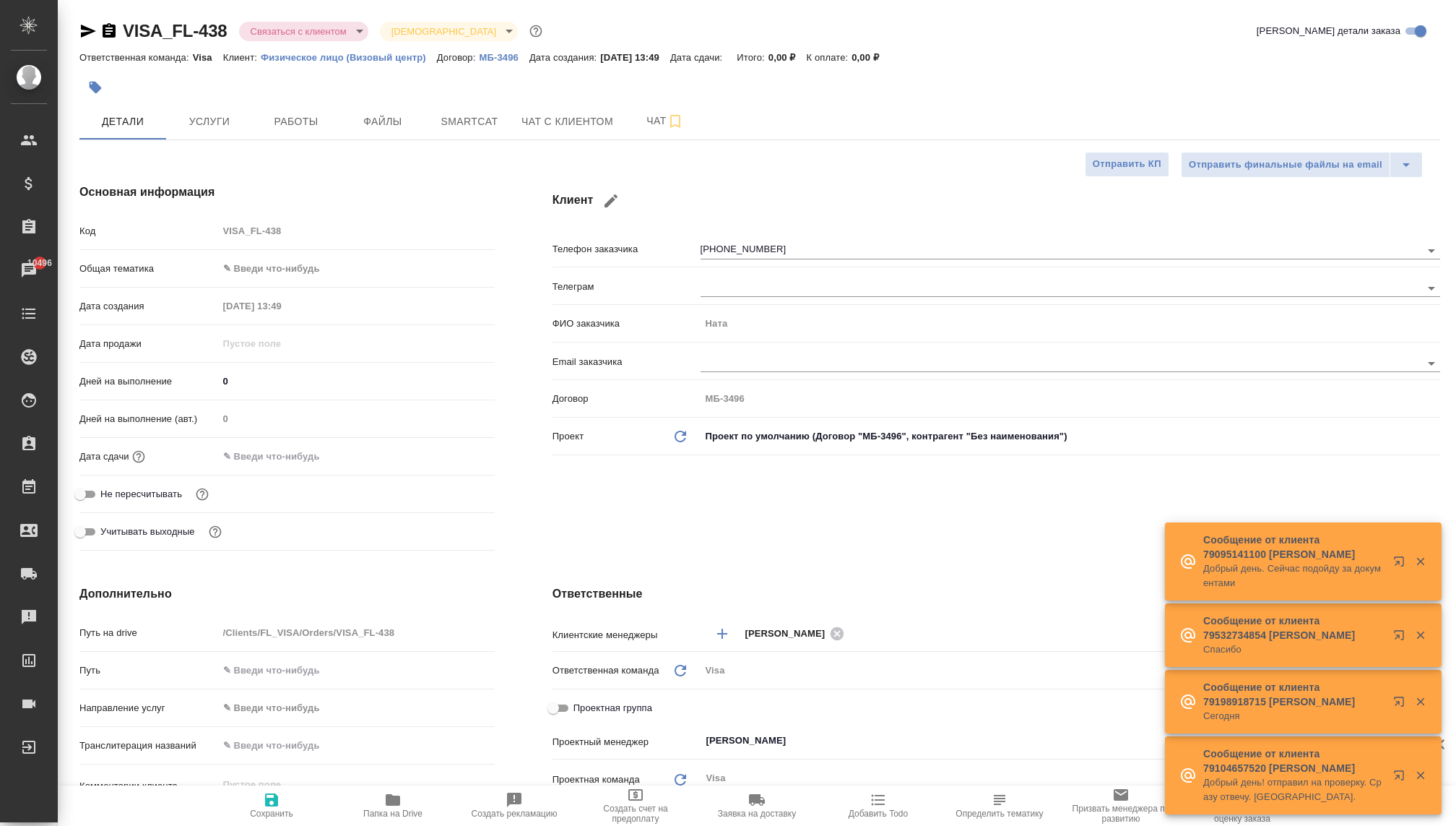
type textarea "x"
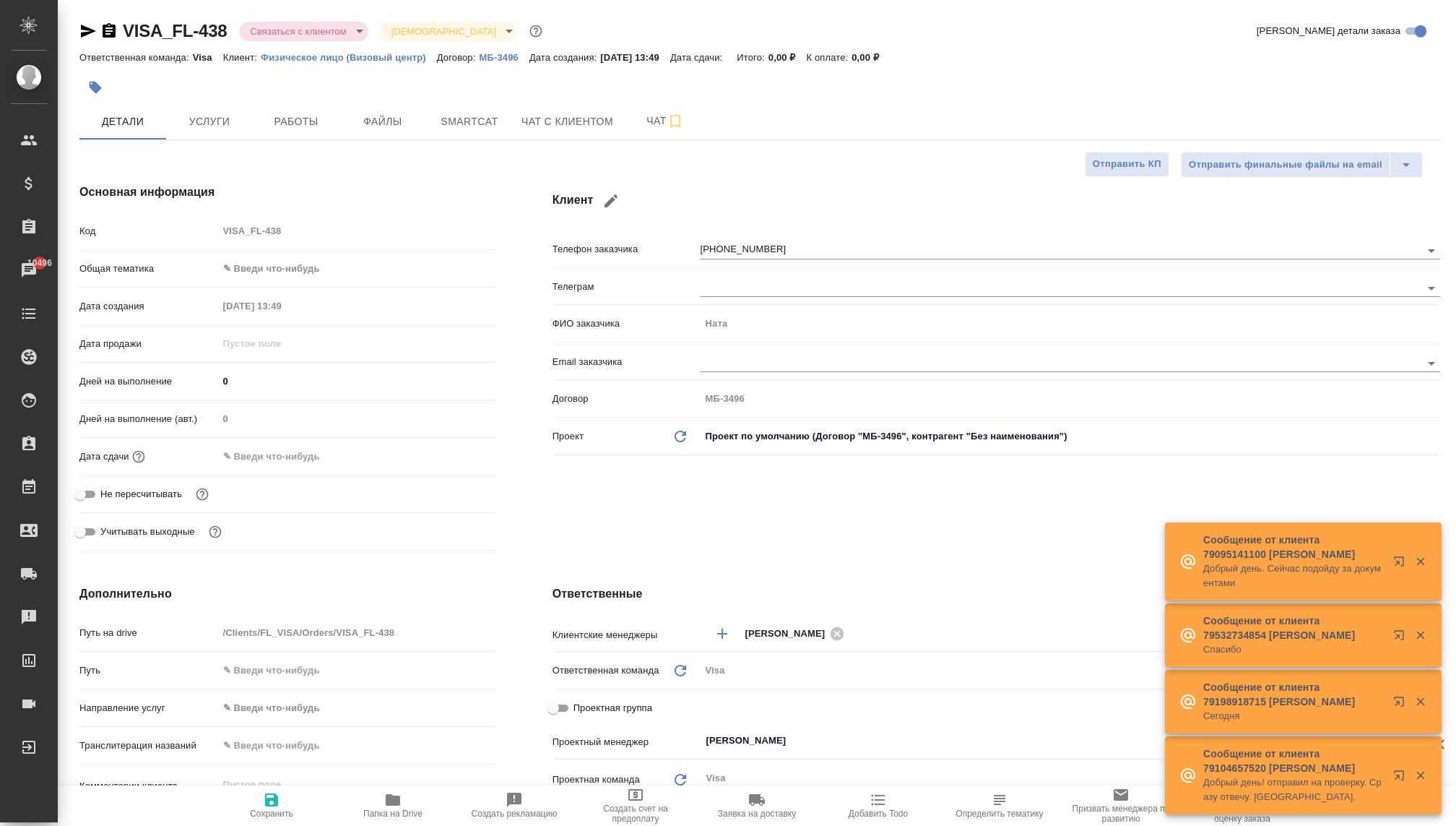
type textarea "x"
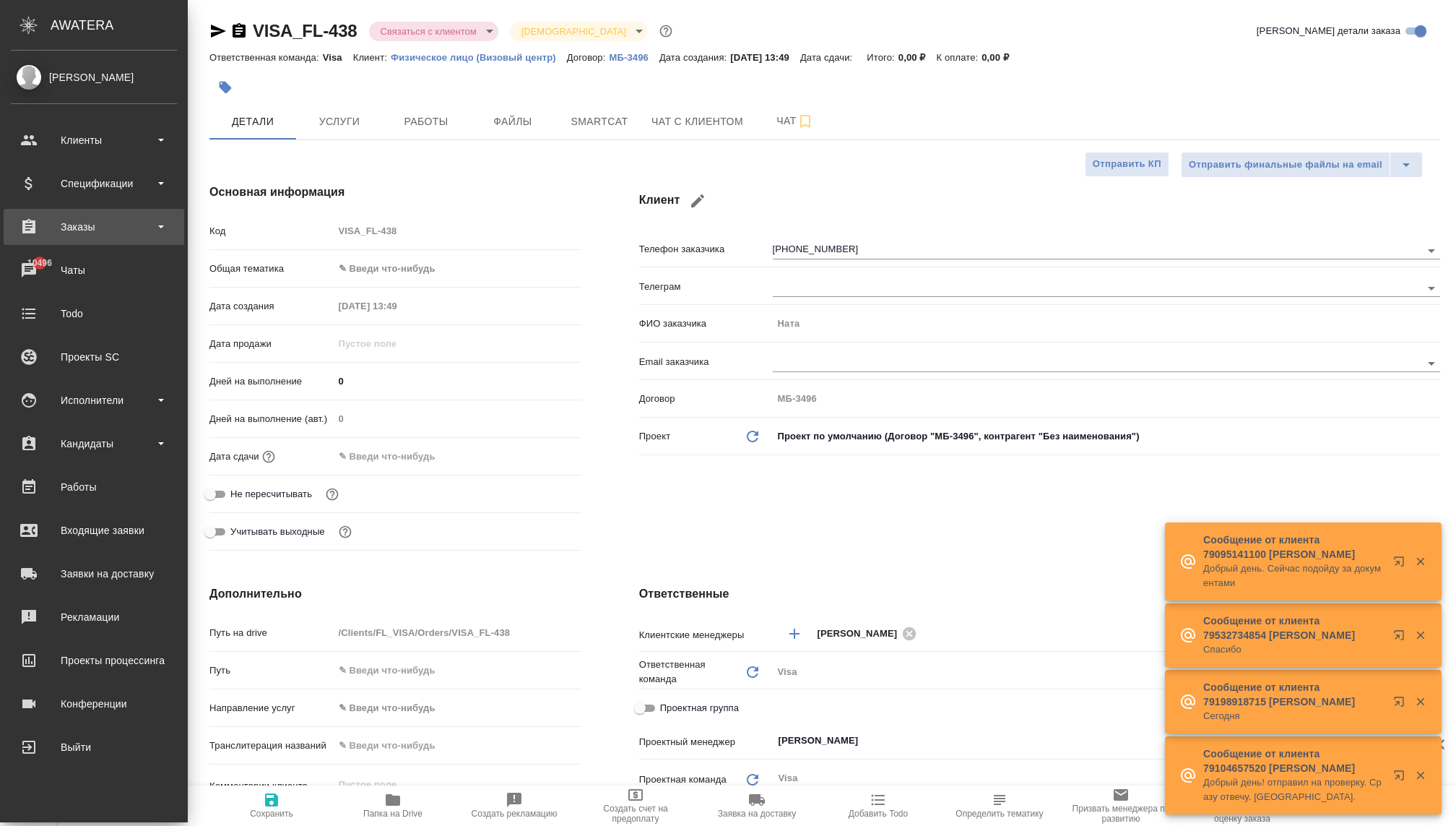
click at [67, 224] on div "Заказы" at bounding box center [93, 226] width 167 height 22
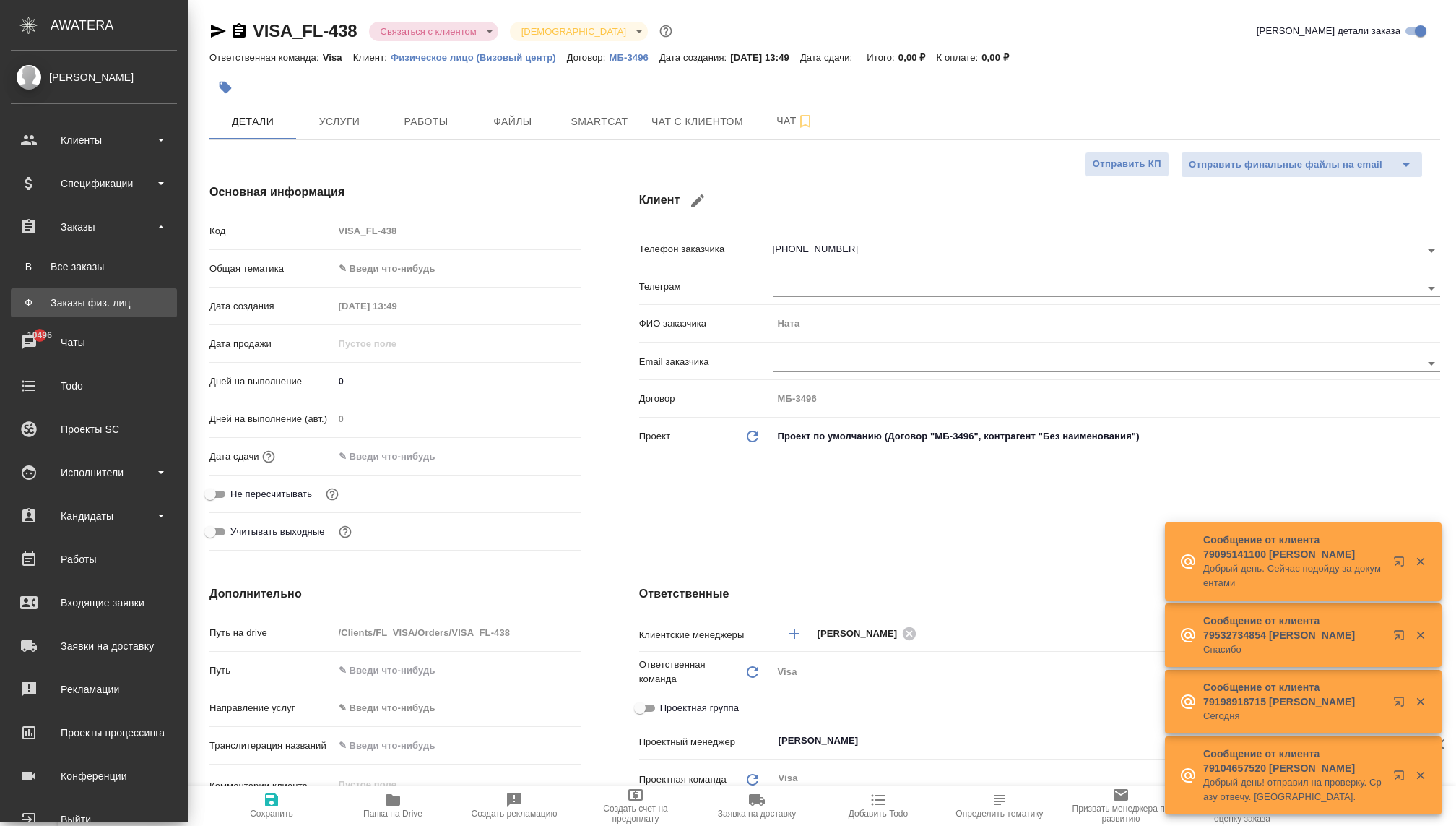
type textarea "x"
click at [76, 289] on link "Ф Заказы физ. лиц" at bounding box center [93, 302] width 167 height 29
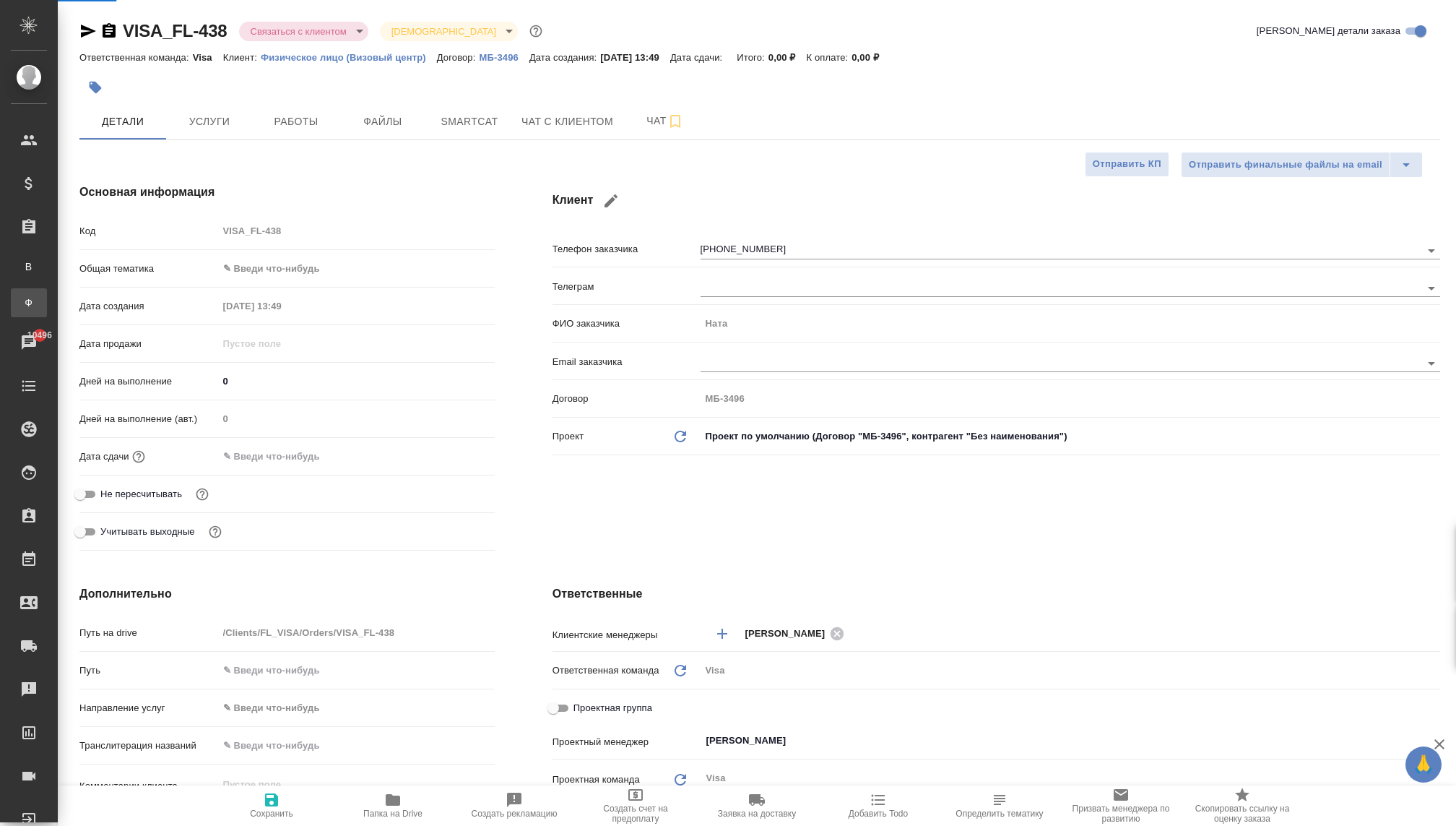
type textarea "x"
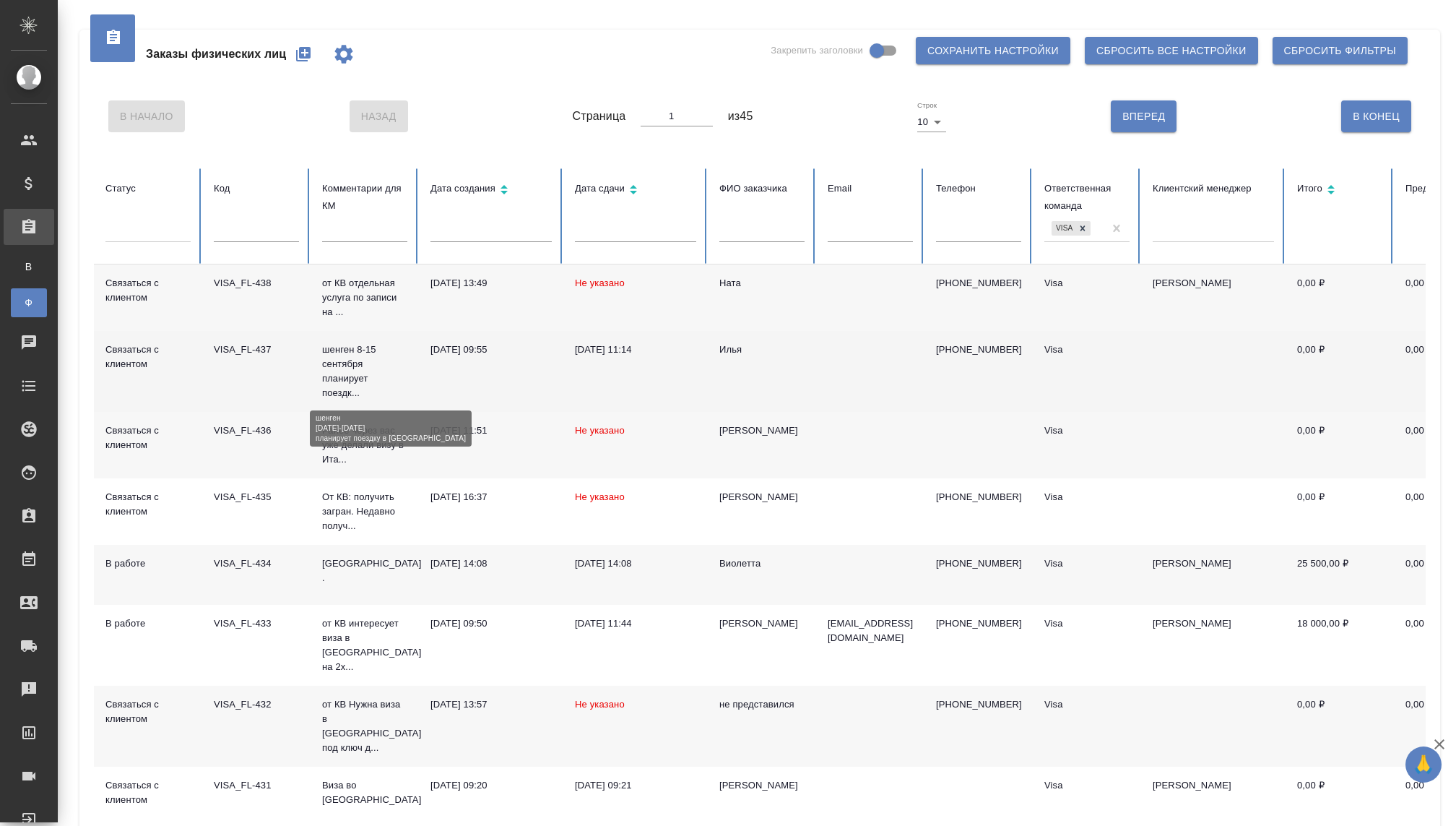
click at [348, 377] on p "шенген 8-15 сентября планирует поездк..." at bounding box center [365, 372] width 86 height 58
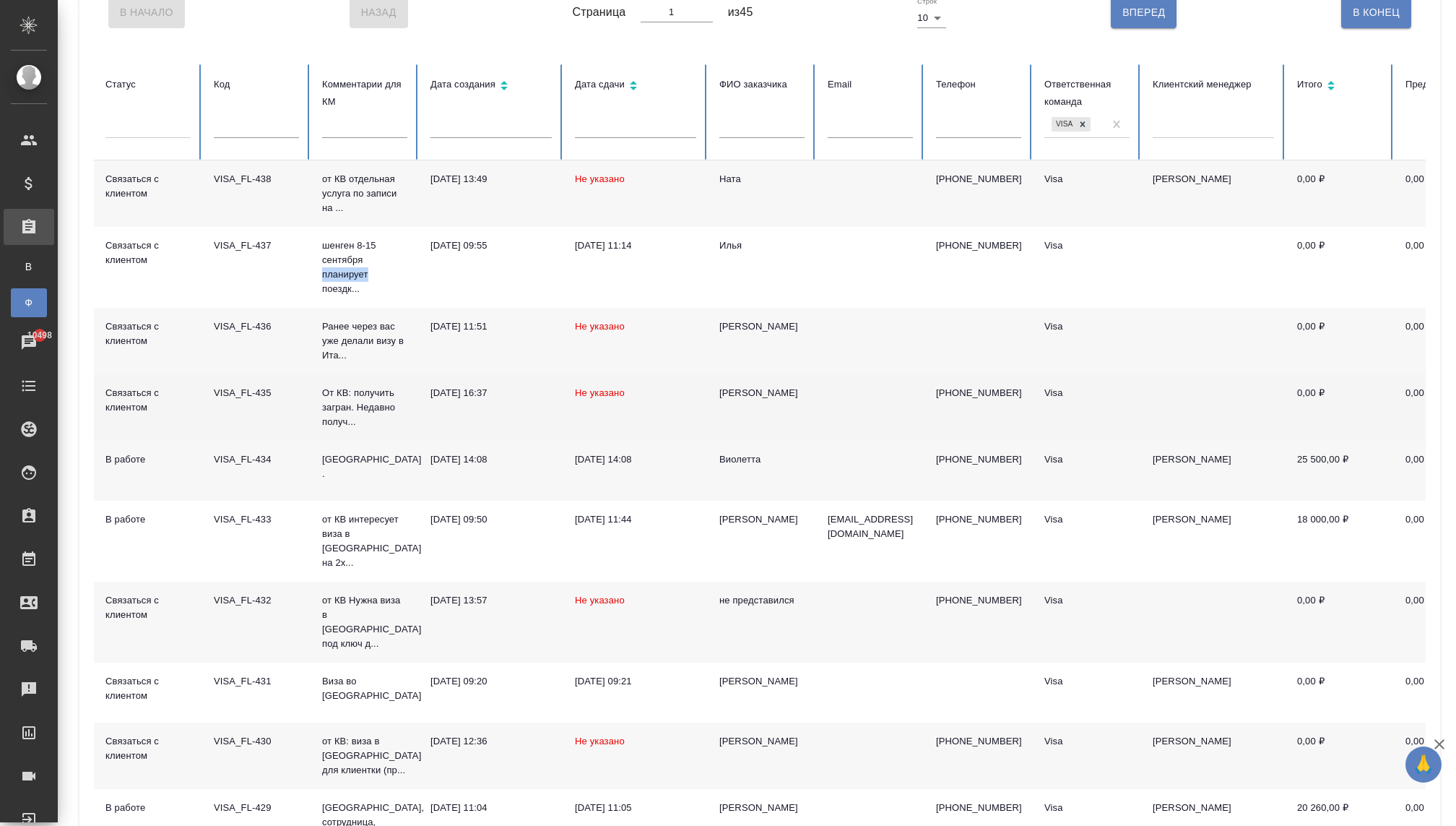
scroll to position [173, 0]
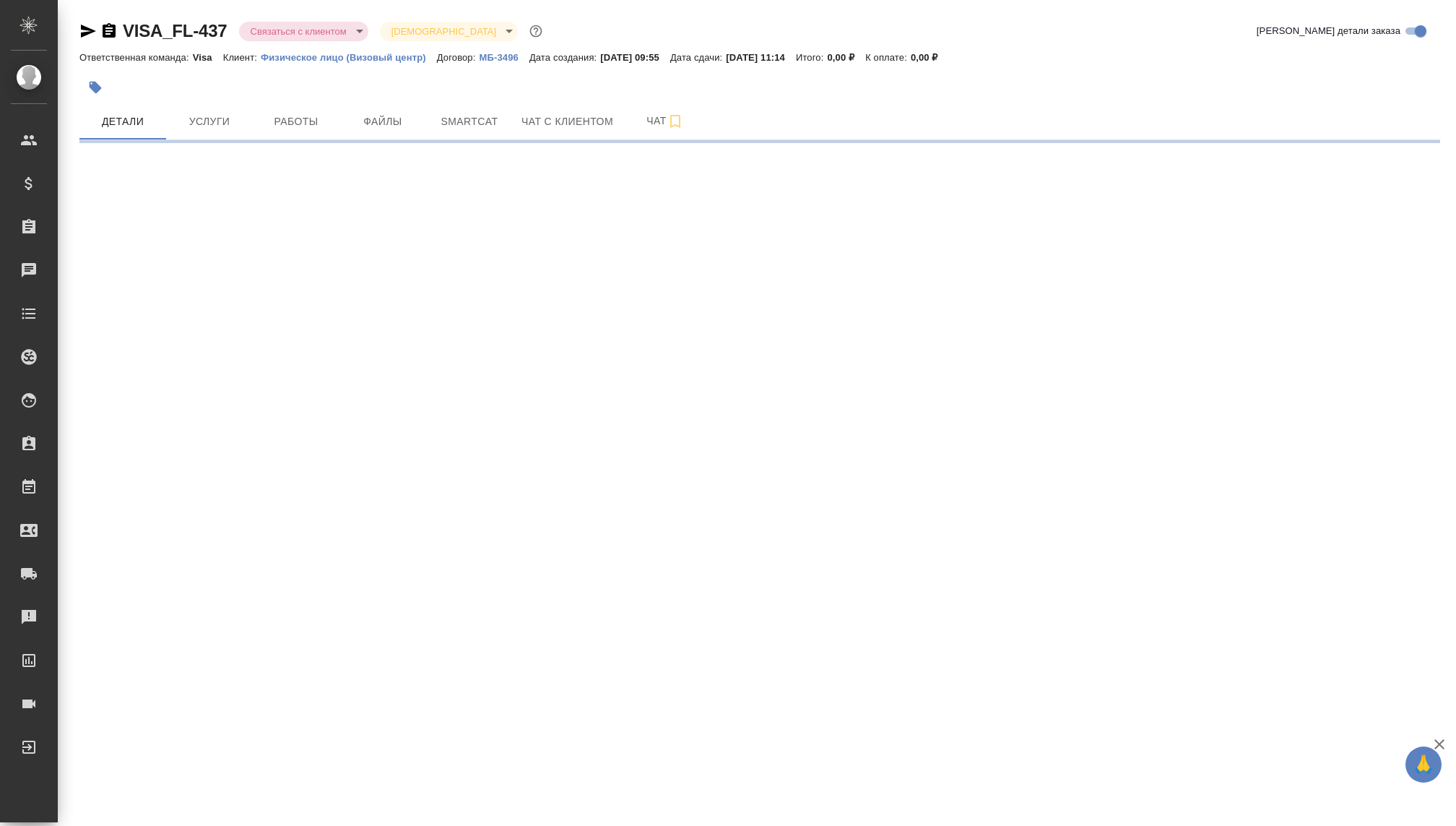
select select "RU"
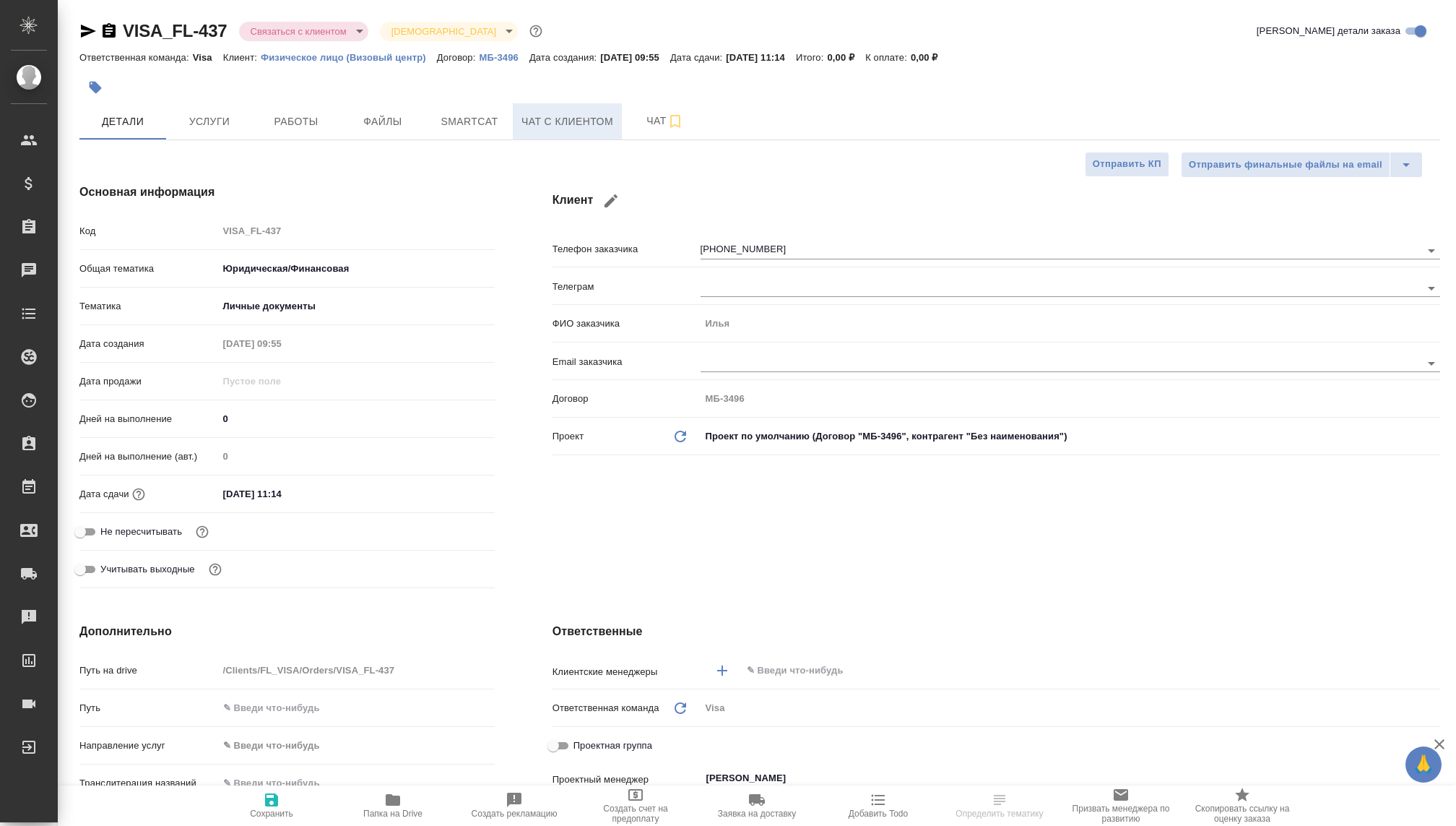
type textarea "x"
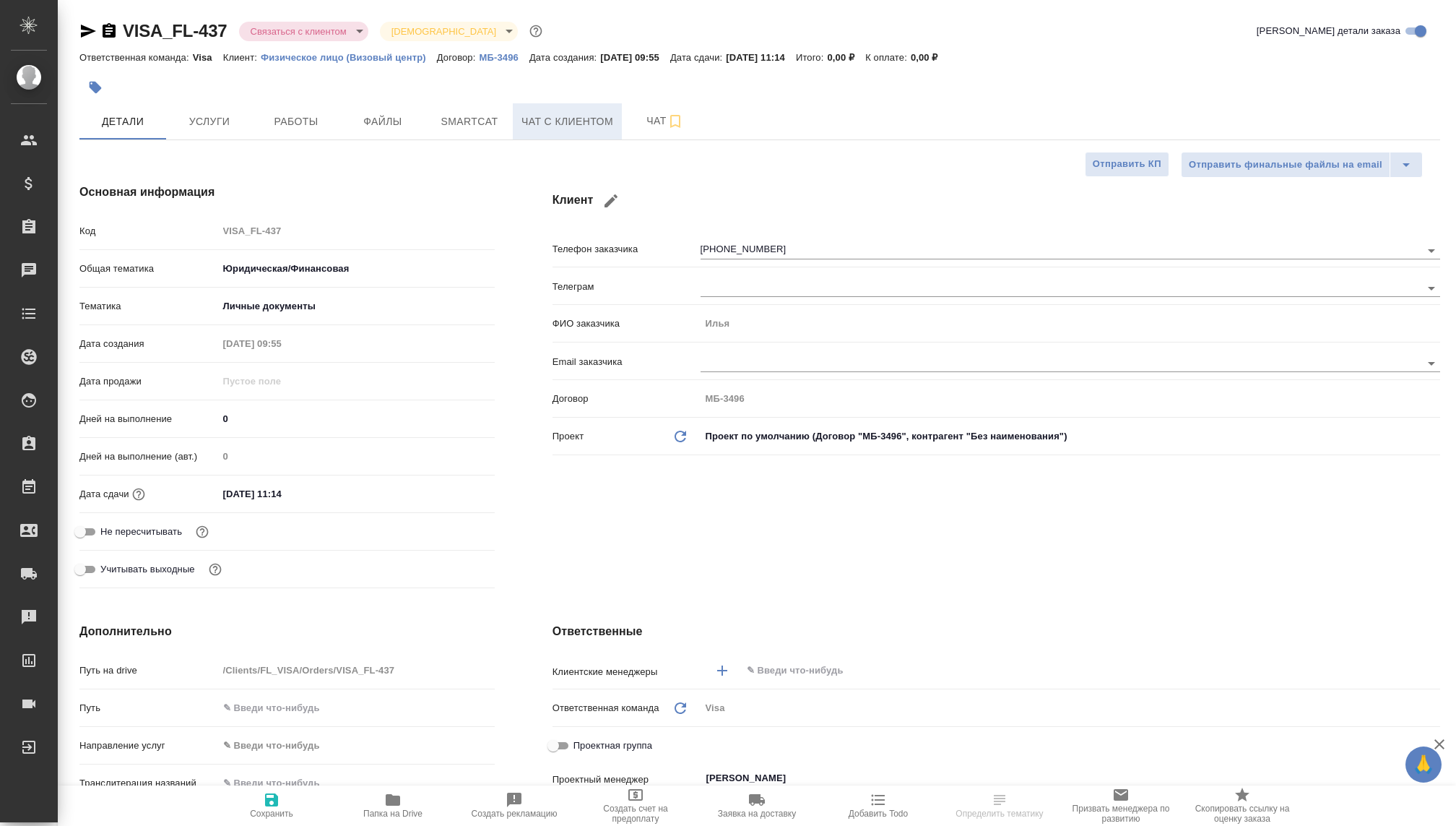
type textarea "x"
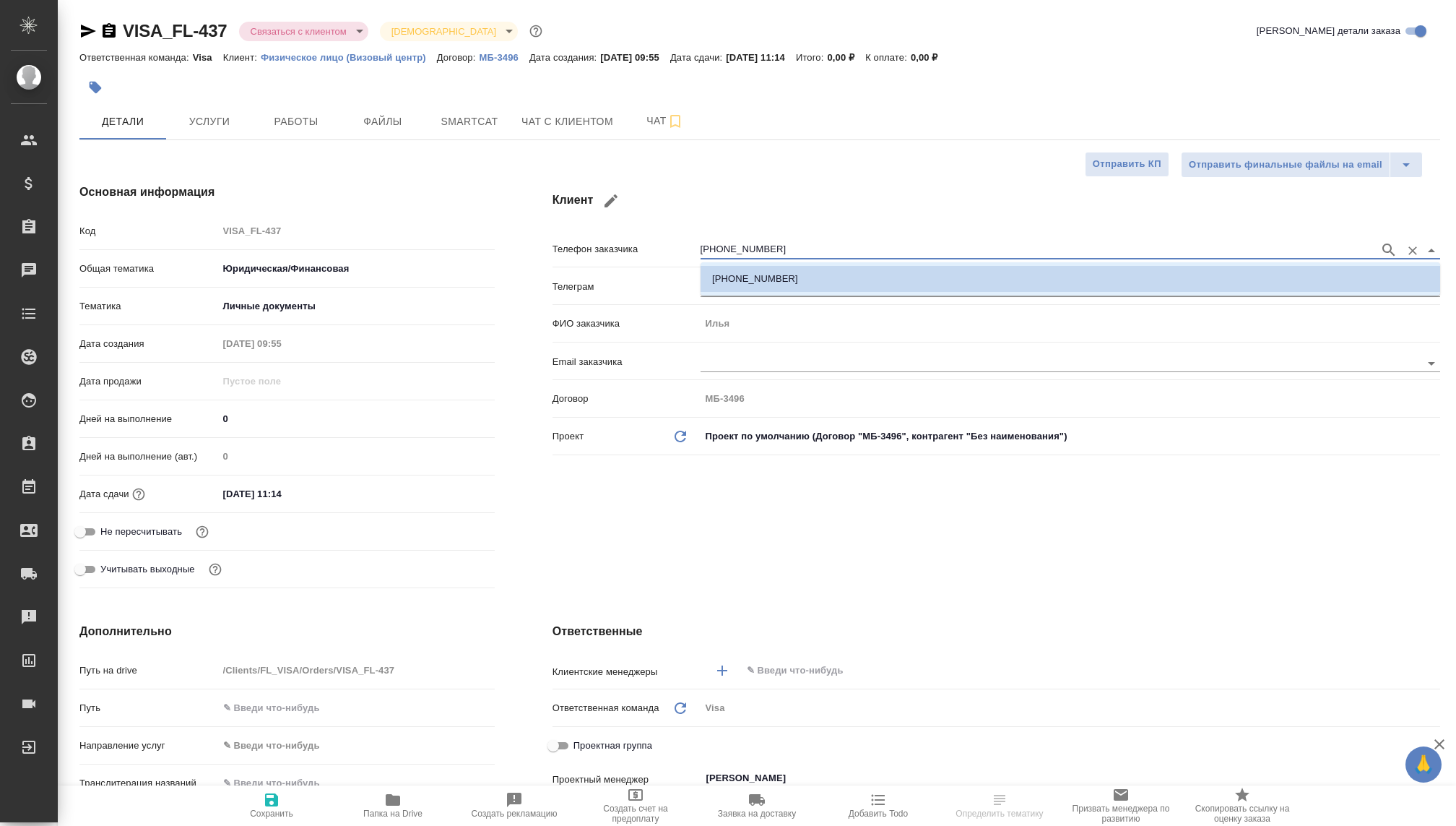
click at [718, 242] on input "[PHONE_NUMBER]" at bounding box center [1037, 250] width 672 height 17
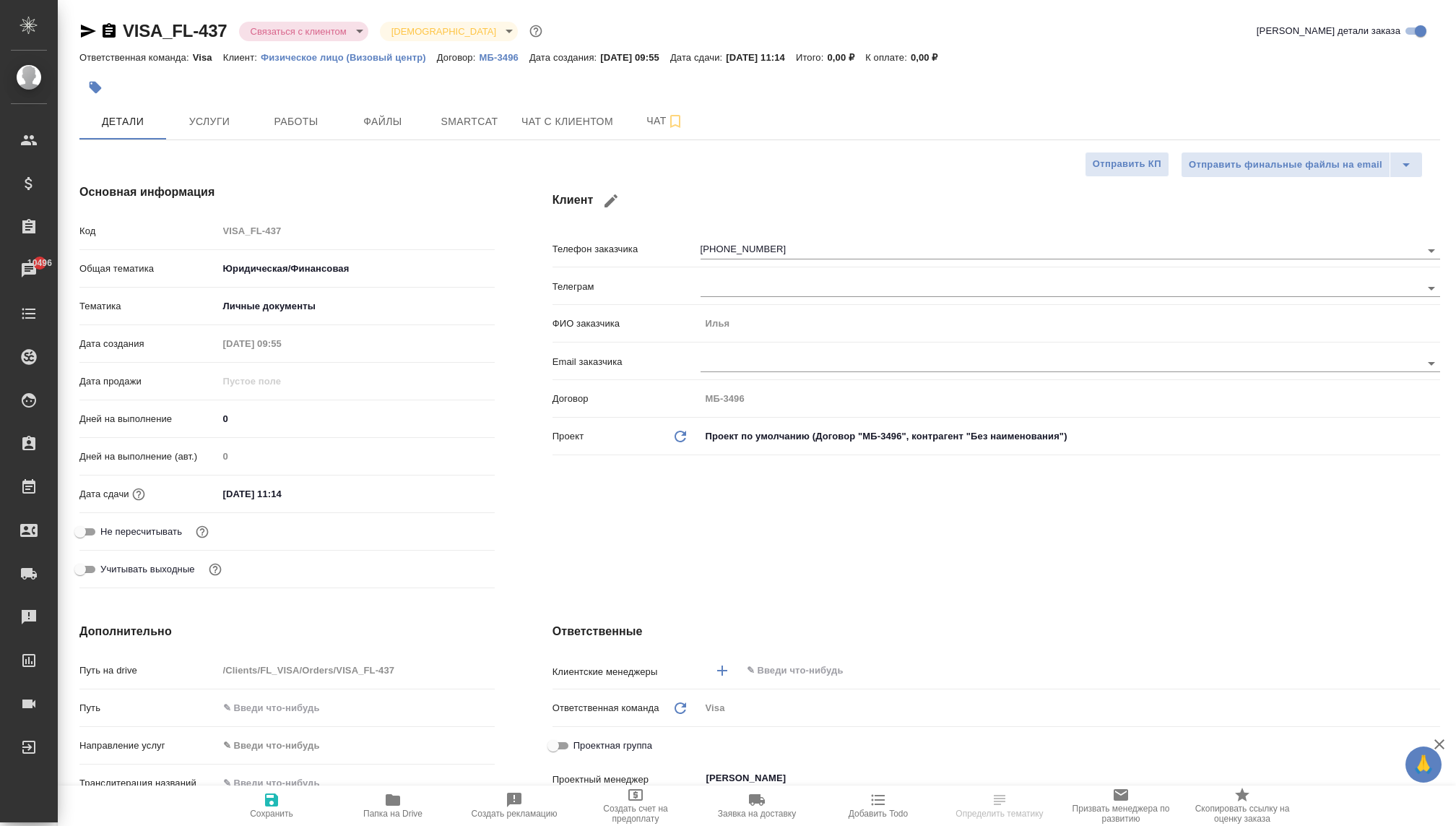
type textarea "x"
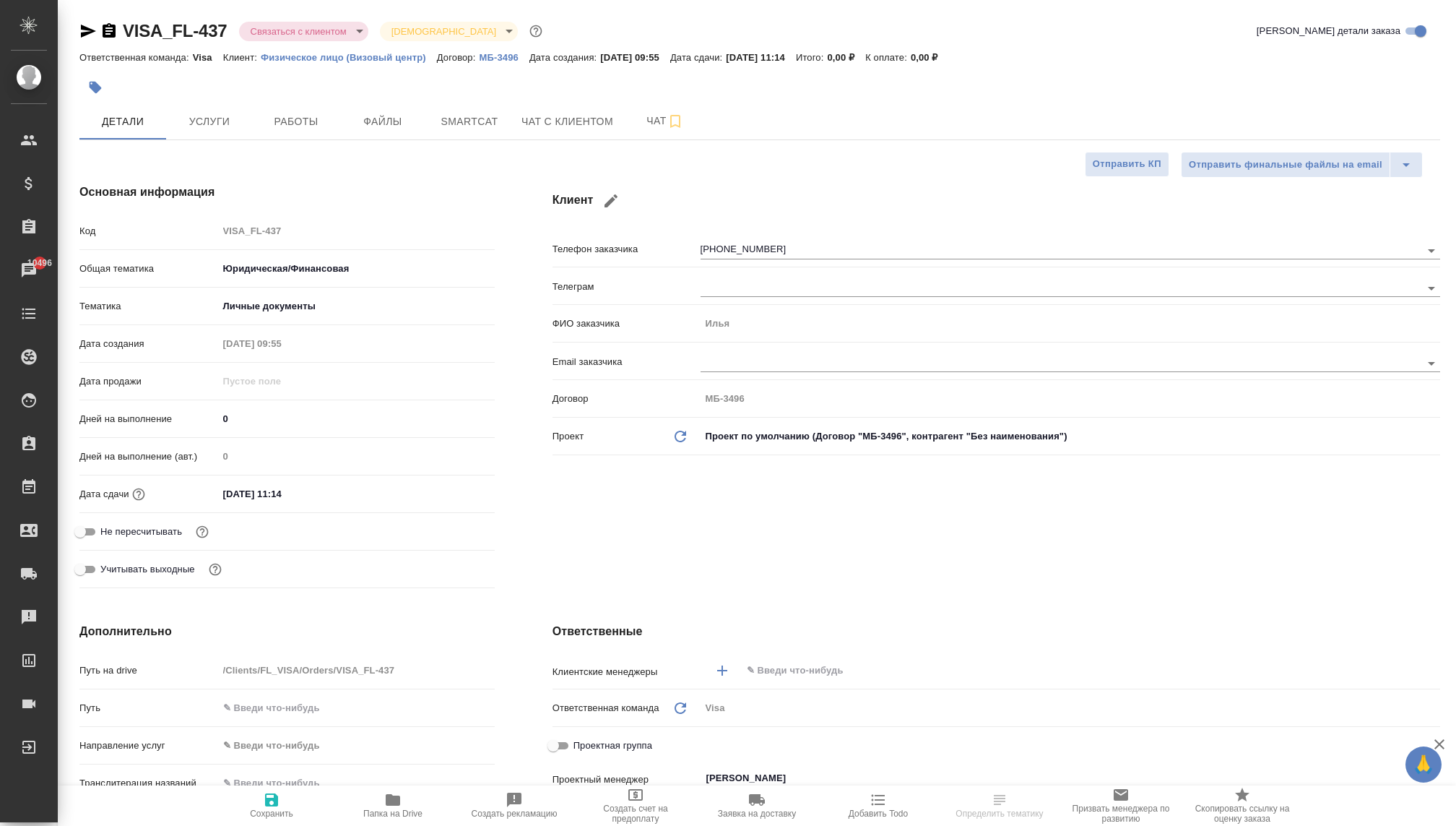
type textarea "x"
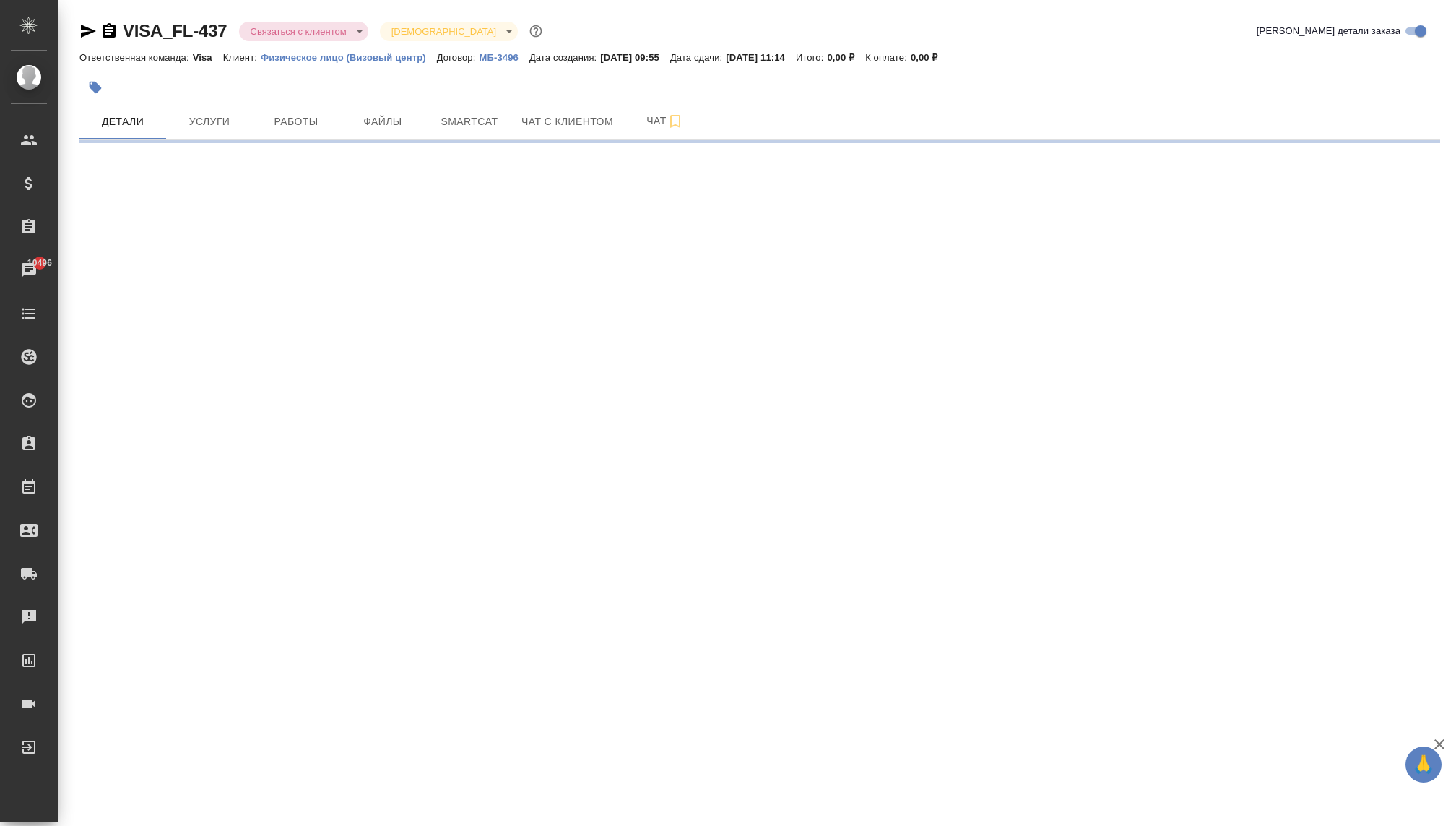
select select "RU"
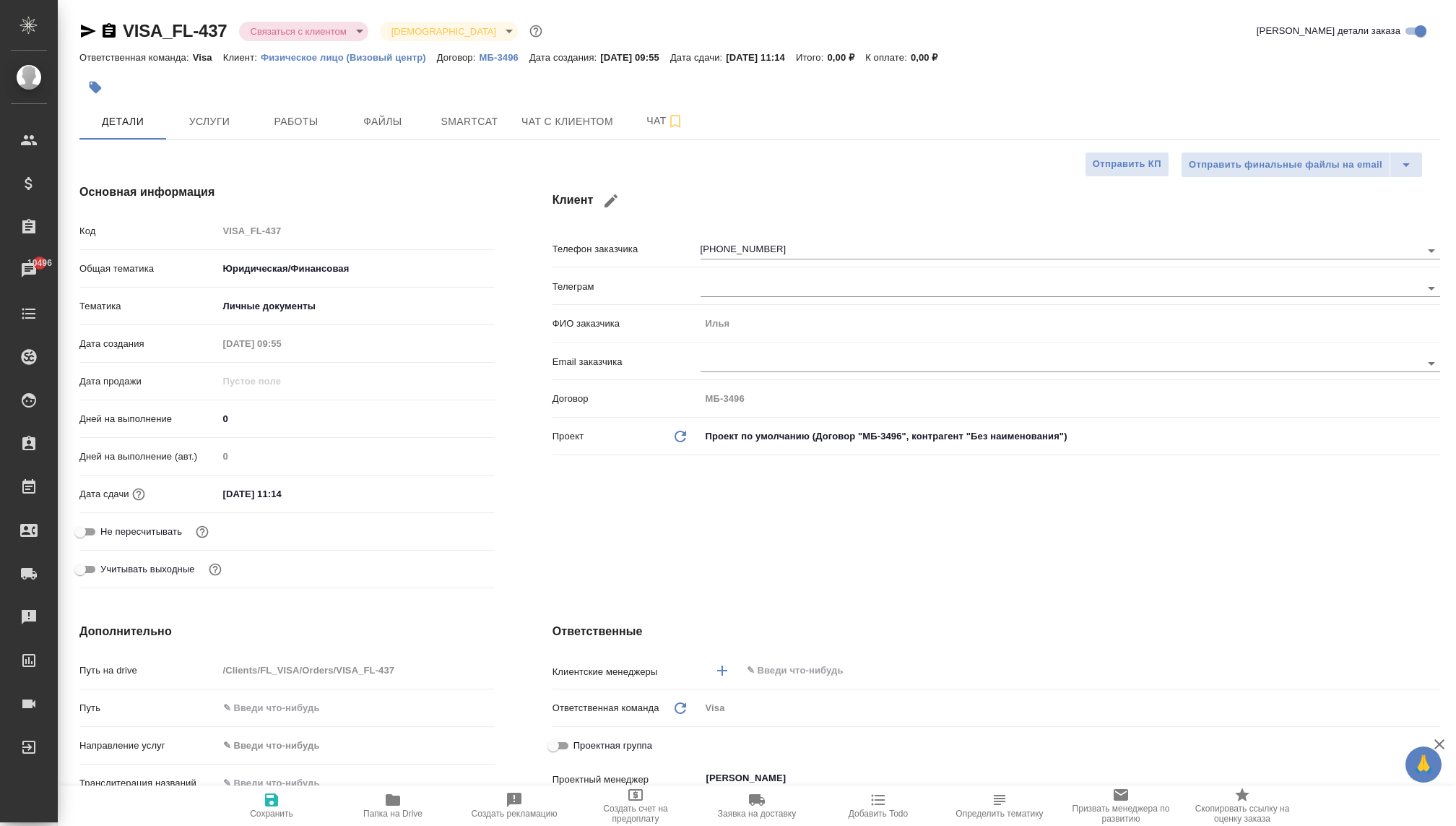
type textarea "x"
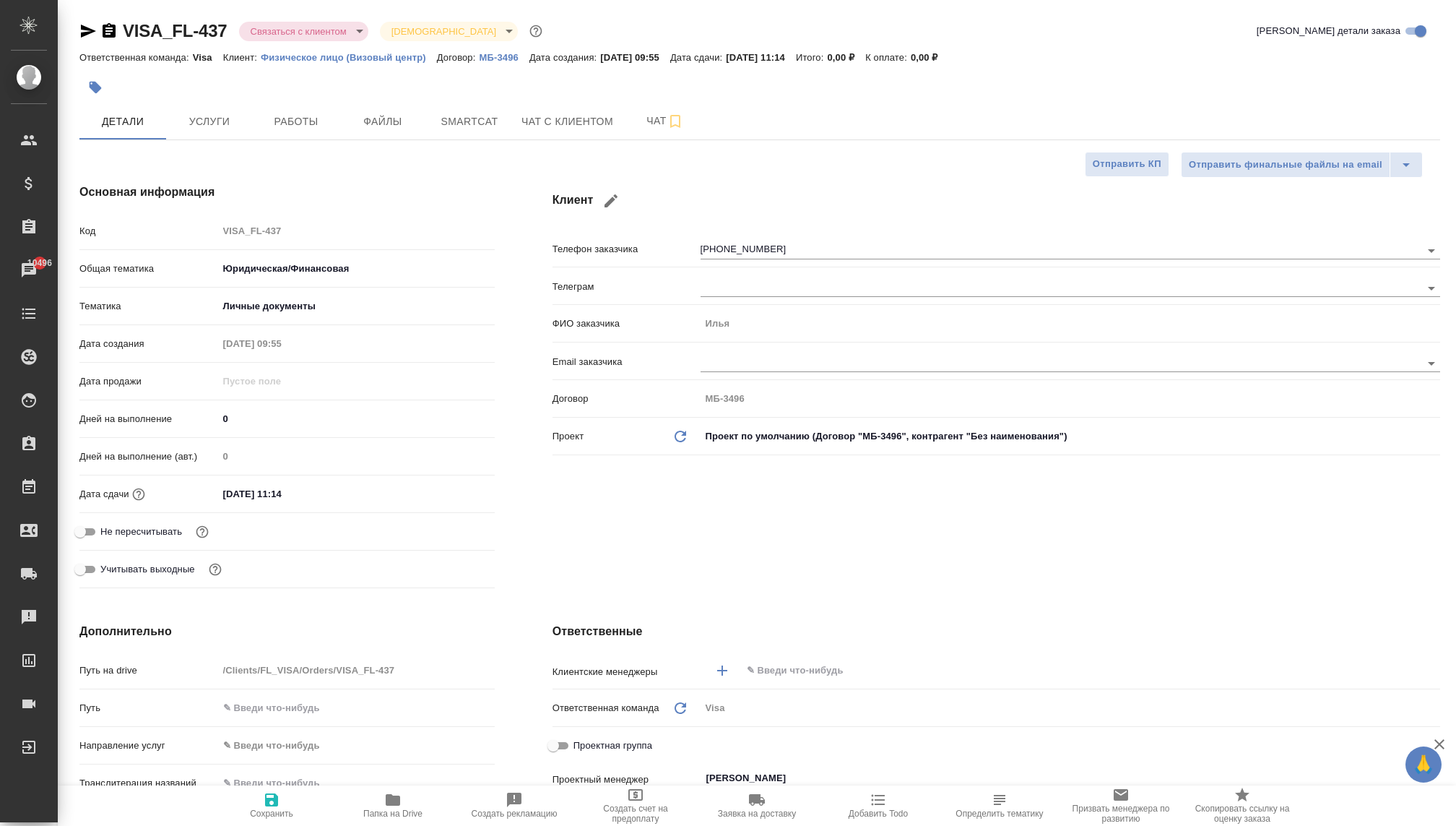
type textarea "x"
